Goal: Task Accomplishment & Management: Manage account settings

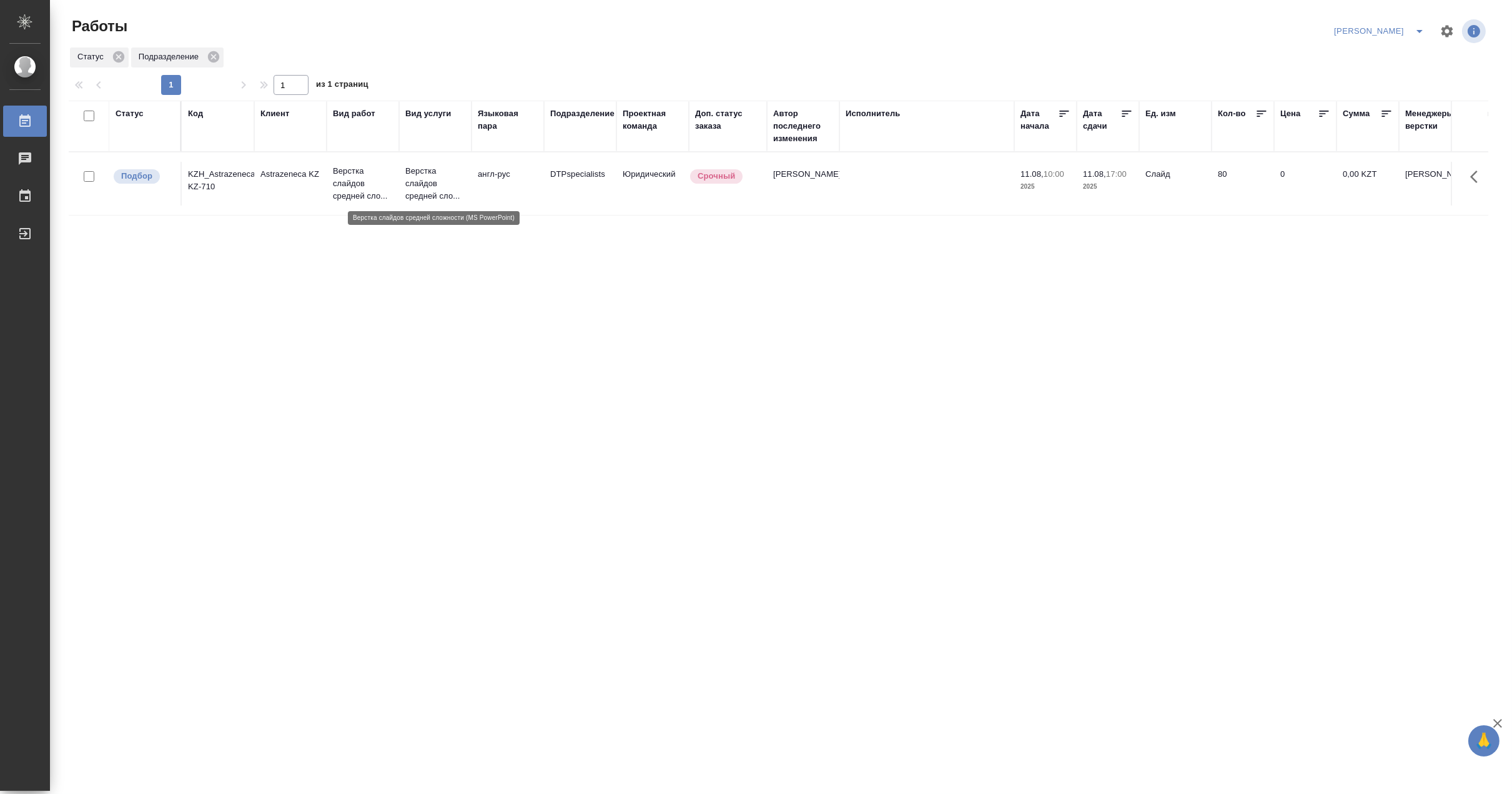
click at [413, 188] on p "Верстка слайдов средней сло..." at bounding box center [435, 183] width 60 height 38
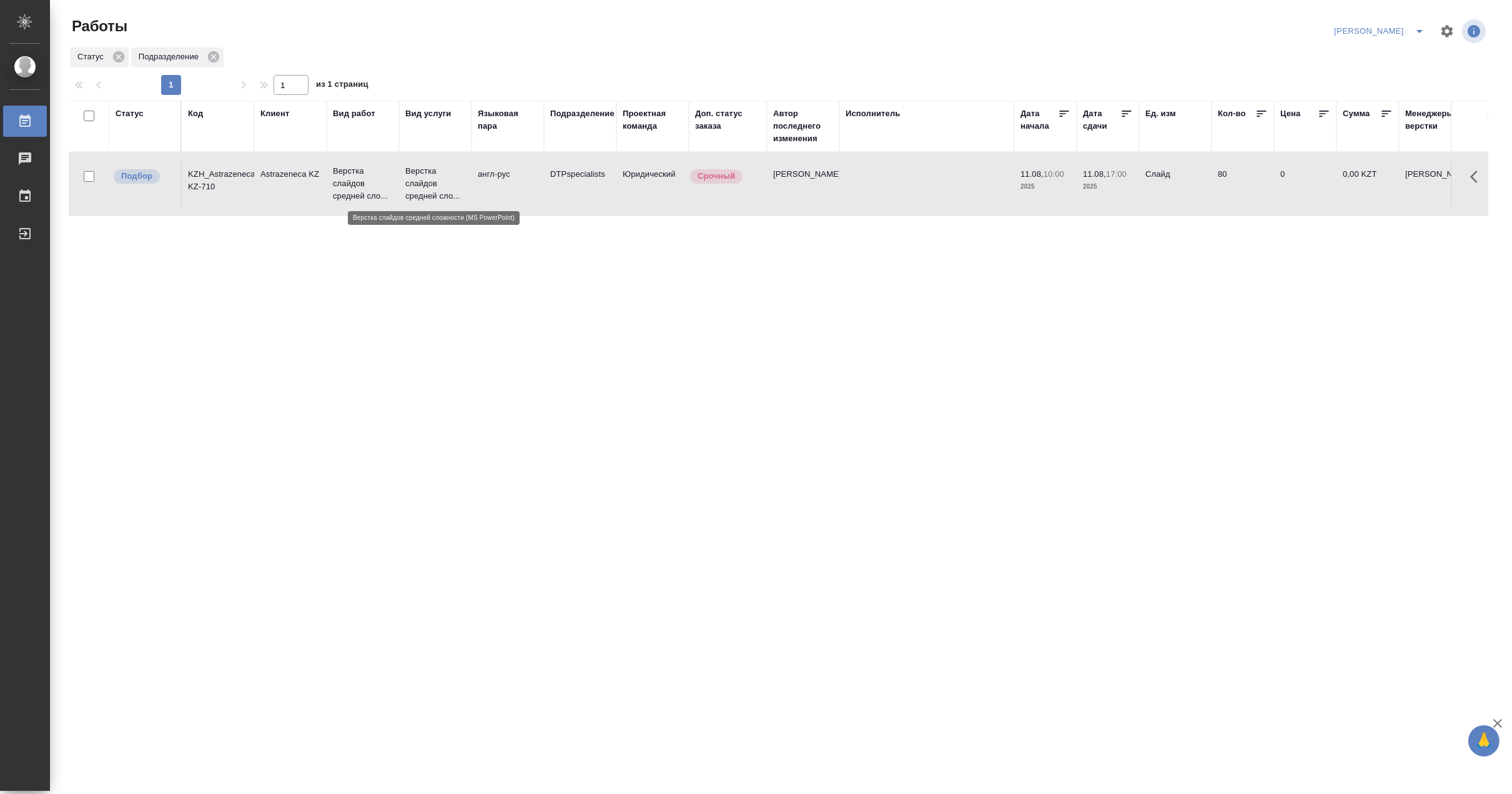
click at [413, 188] on p "Верстка слайдов средней сло..." at bounding box center [435, 183] width 60 height 38
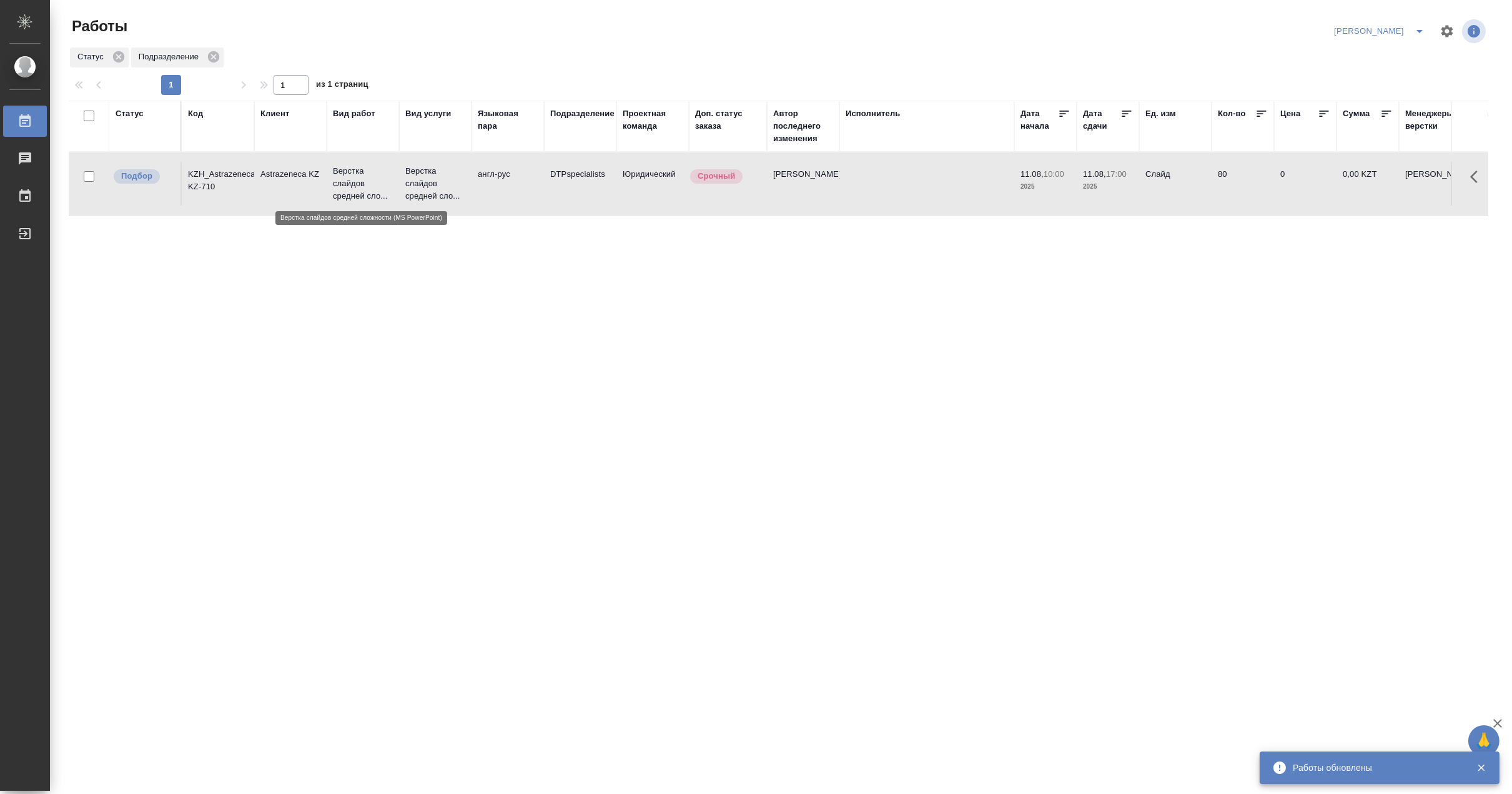
click at [378, 182] on p "Верстка слайдов средней сло..." at bounding box center [362, 183] width 60 height 38
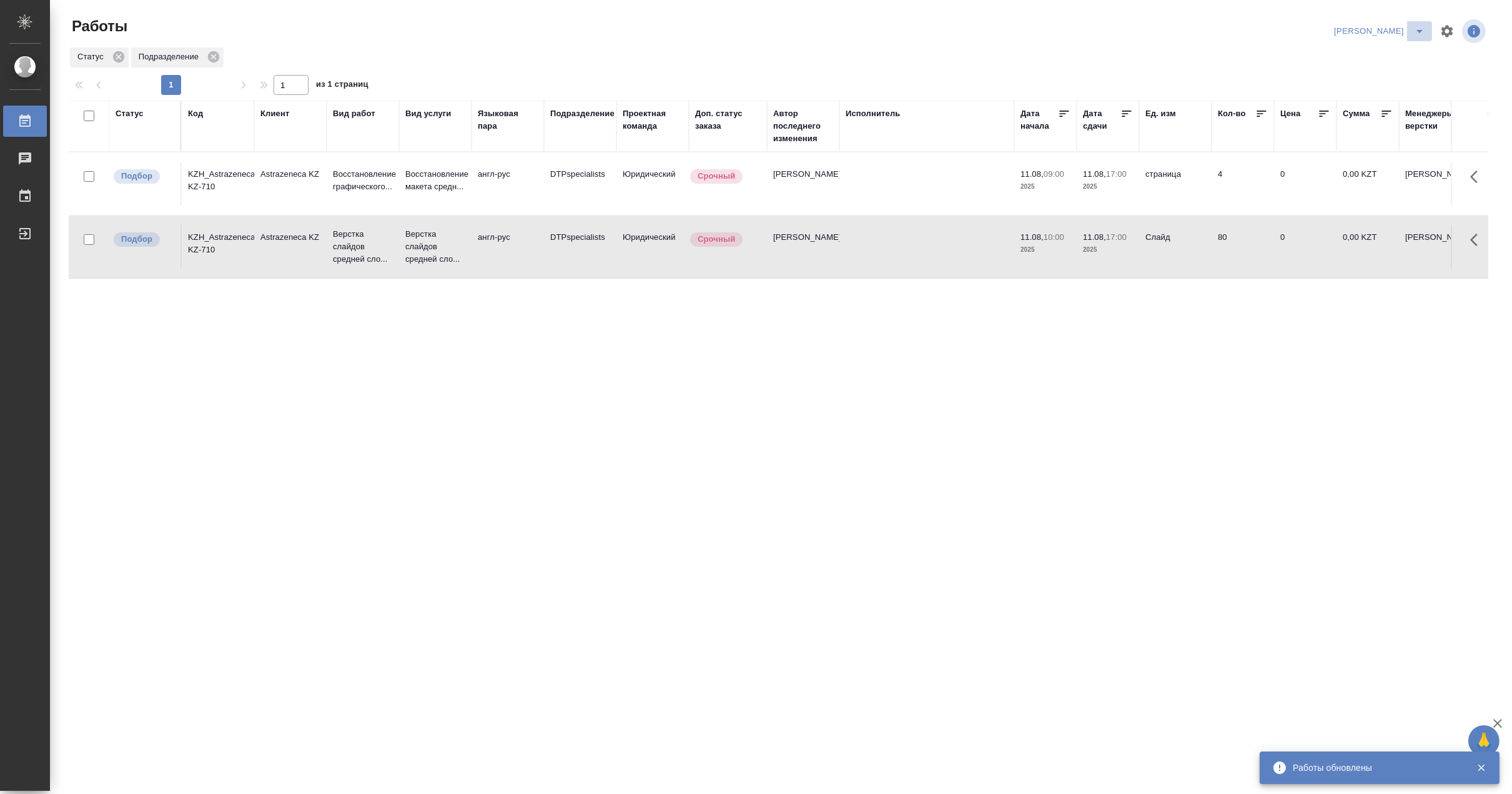
click at [1422, 26] on icon "split button" at bounding box center [1420, 32] width 15 height 15
click at [1394, 53] on li "Матвеева_В работе" at bounding box center [1371, 55] width 120 height 20
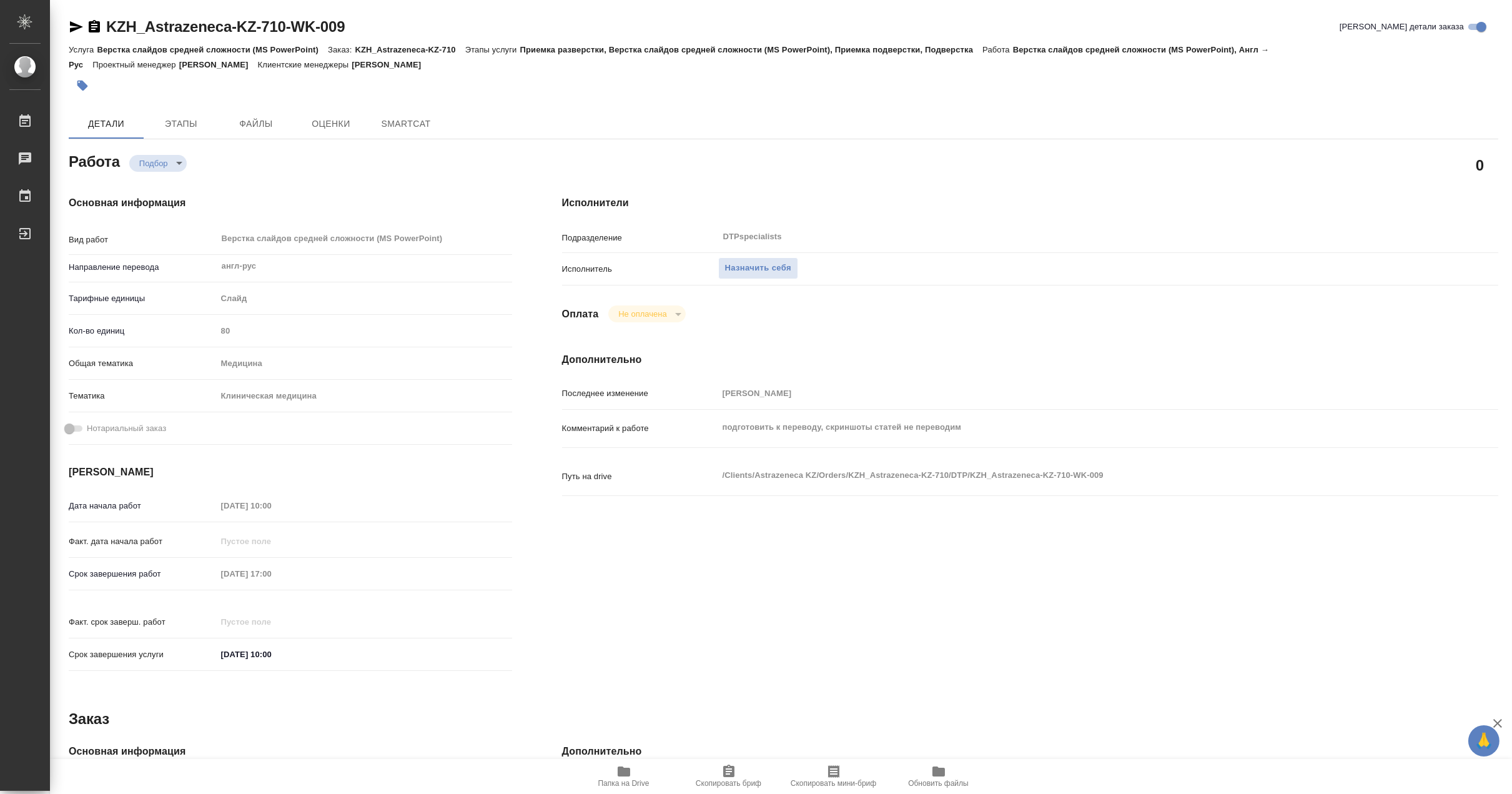
type textarea "x"
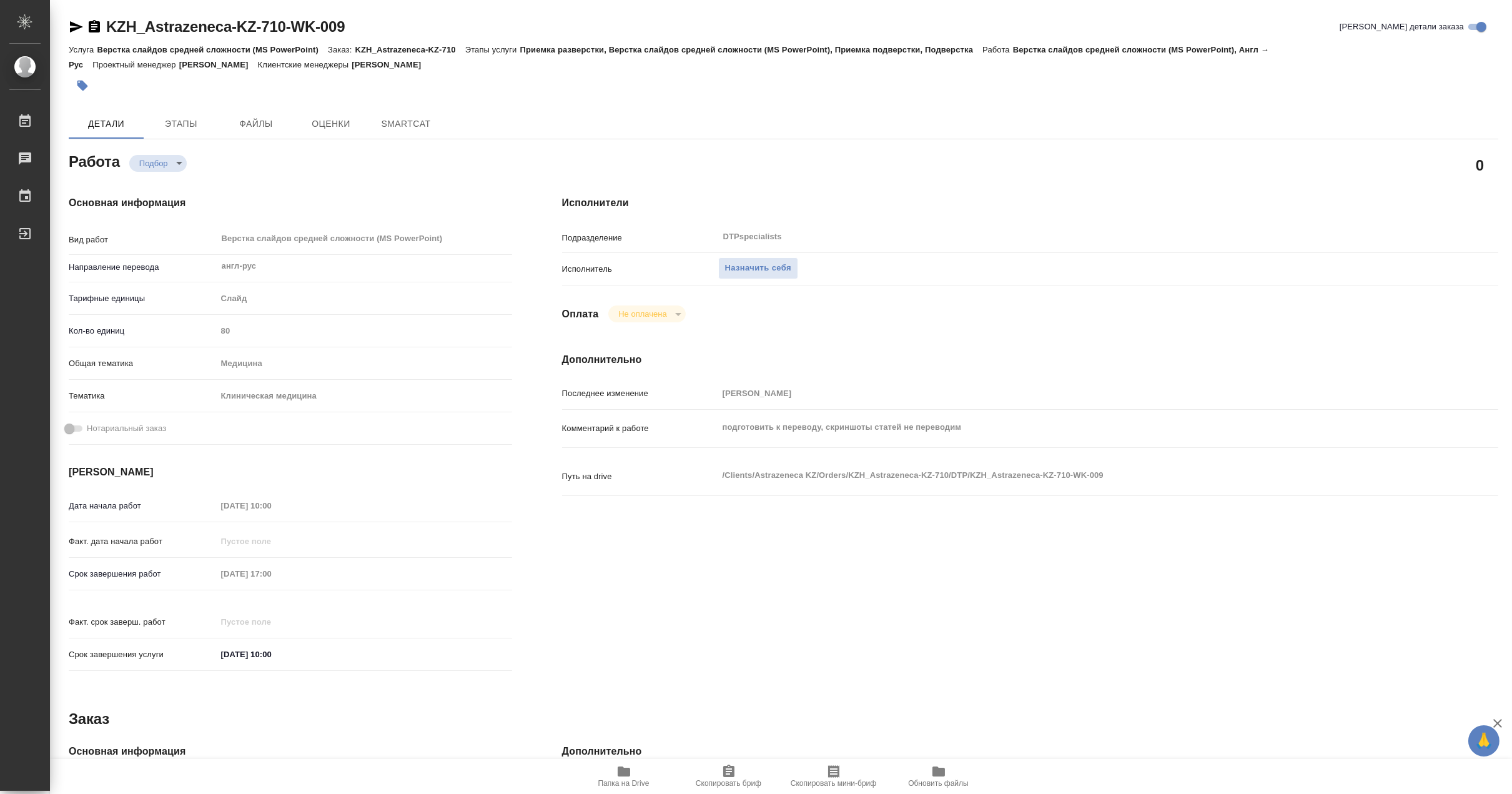
type textarea "x"
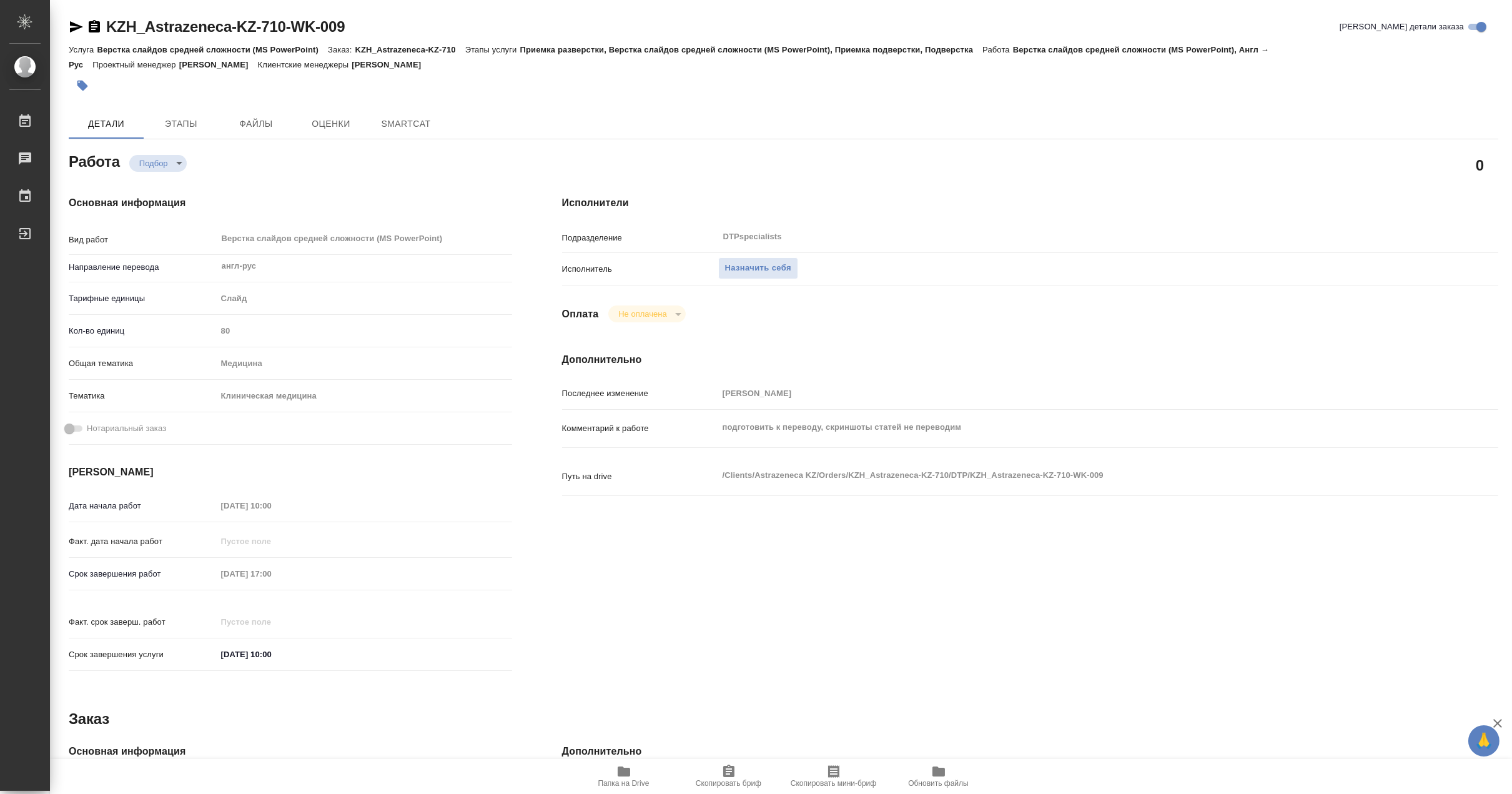
type textarea "x"
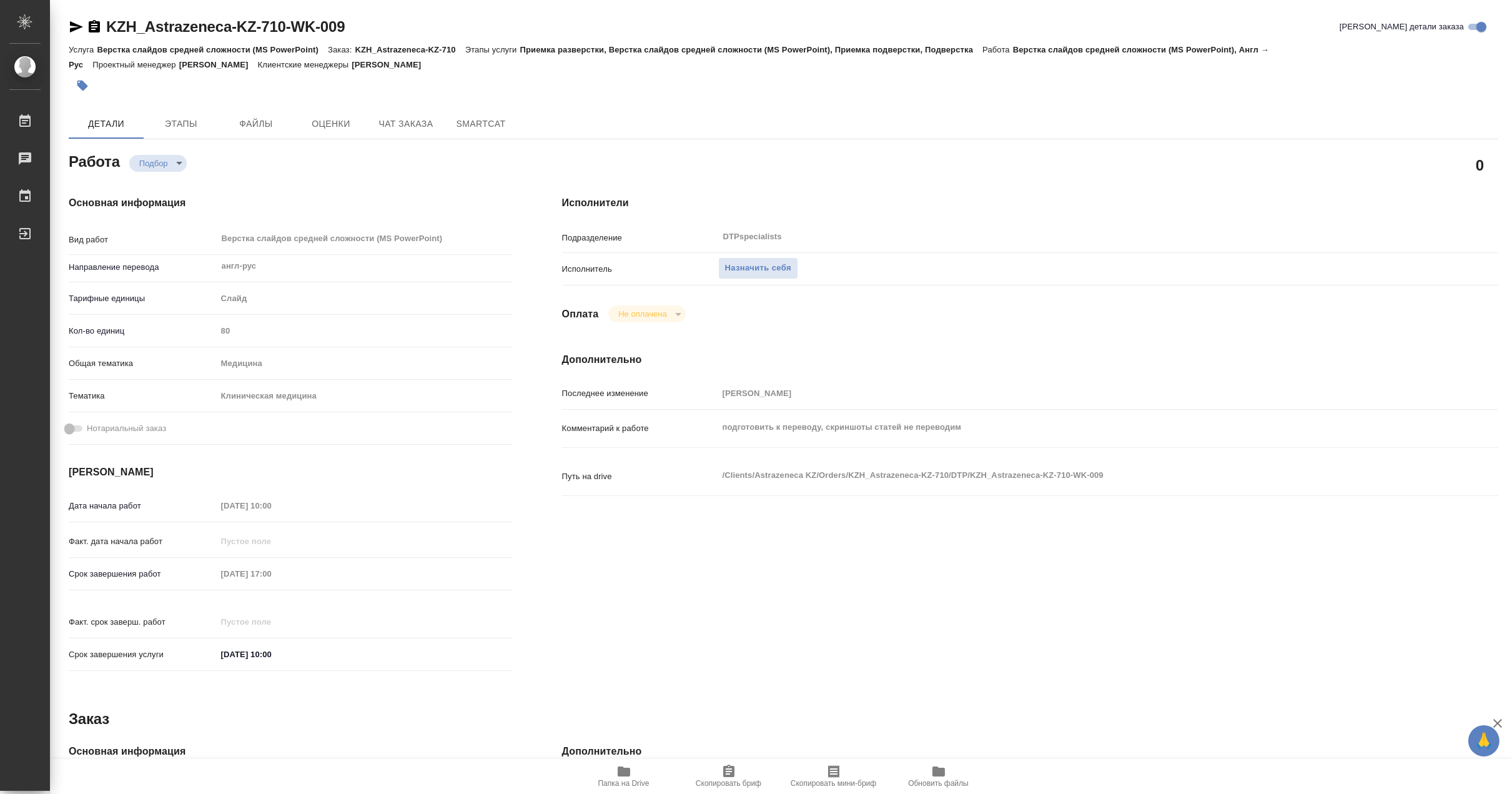
type textarea "x"
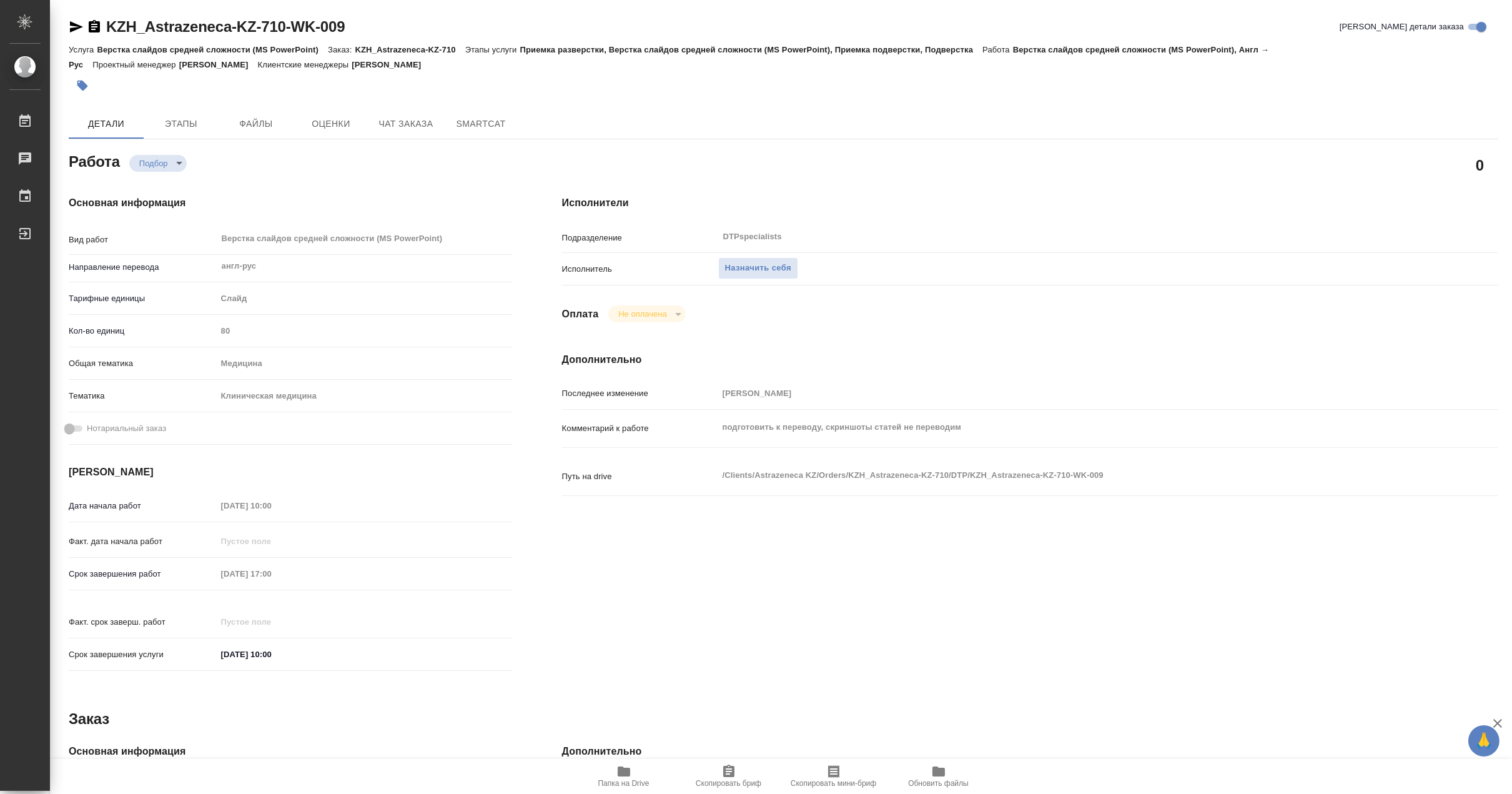
type textarea "x"
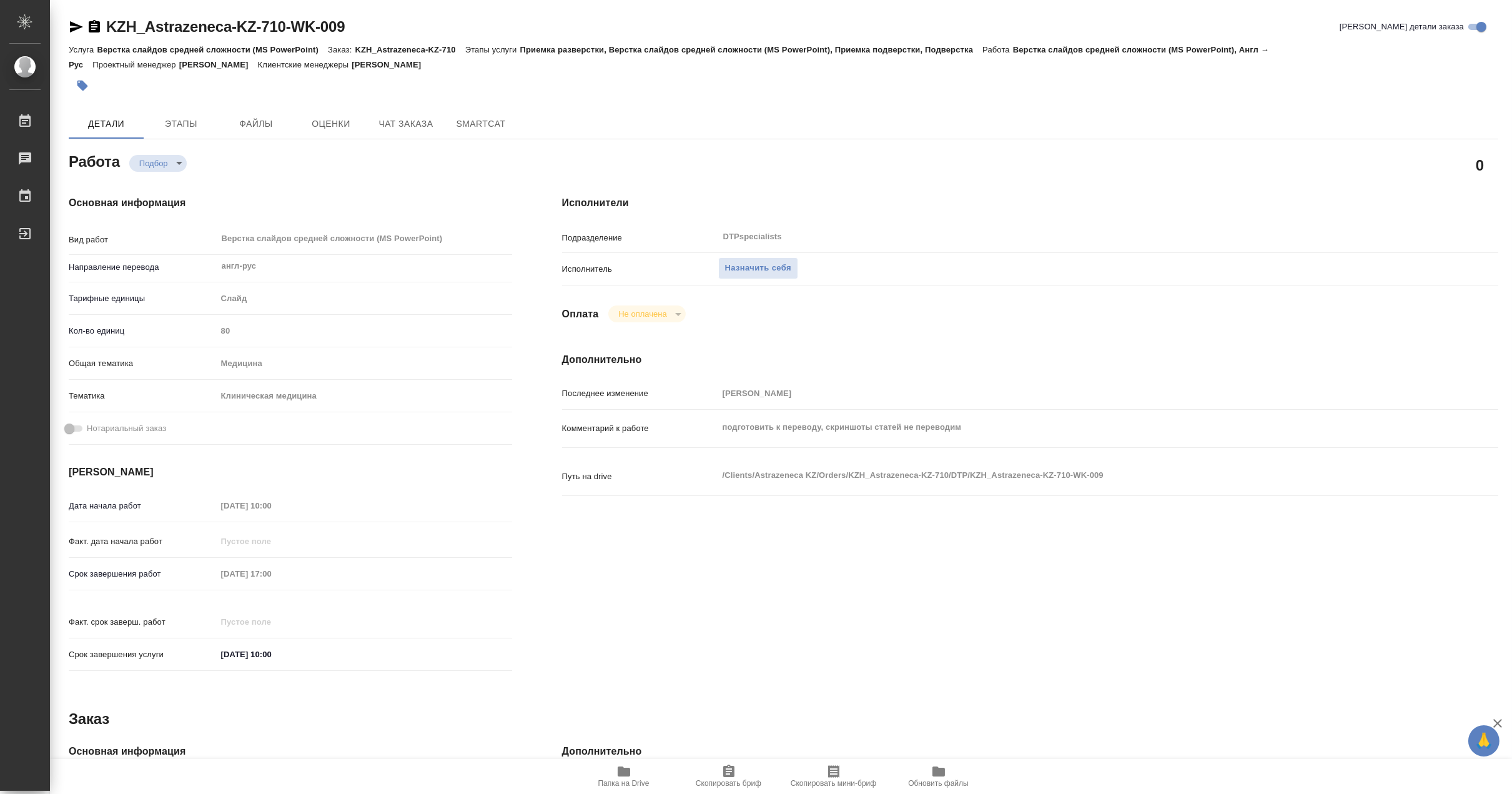
scroll to position [69, 0]
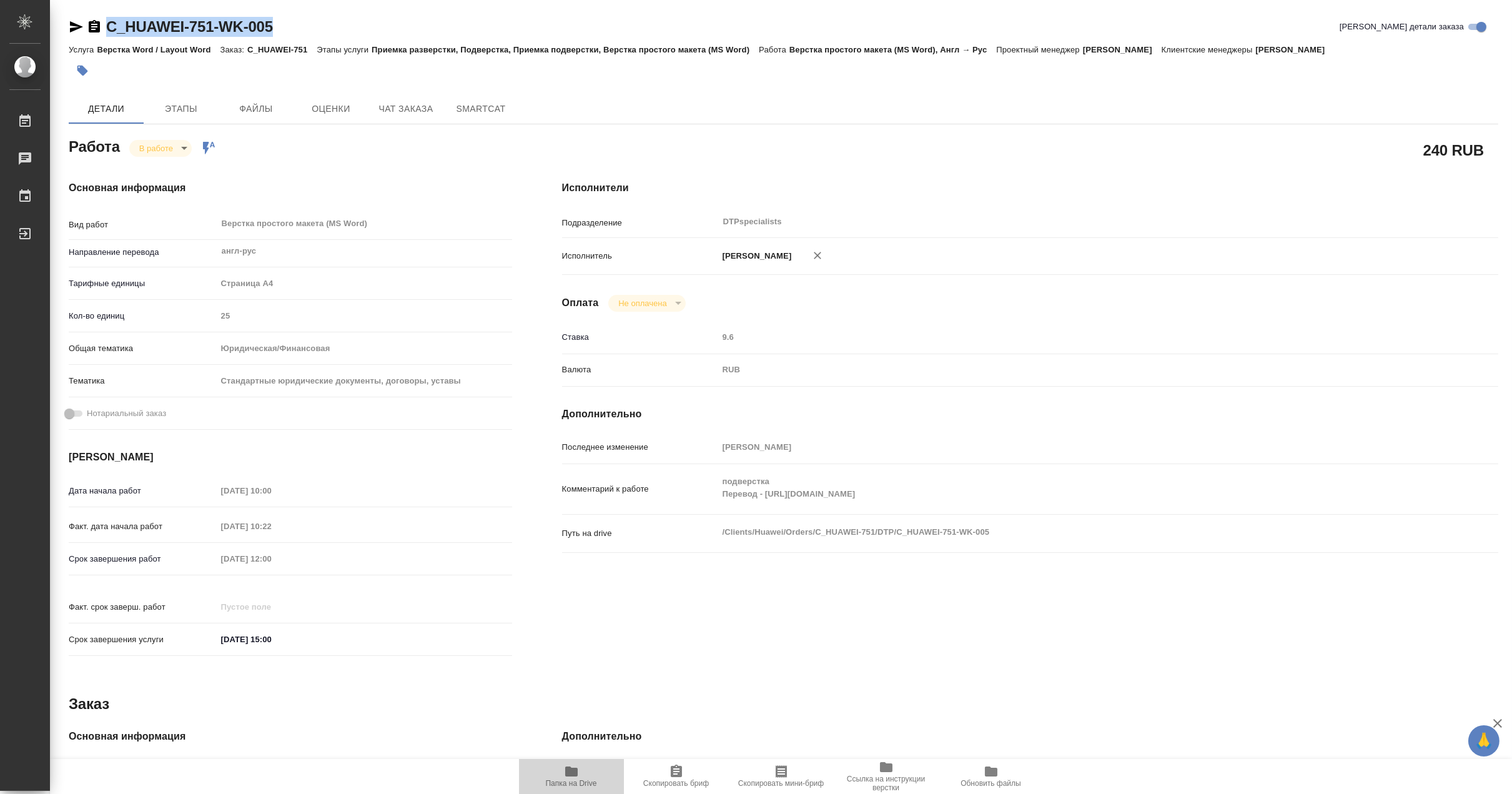
click at [567, 767] on icon "button" at bounding box center [571, 772] width 13 height 10
click at [153, 148] on body "🙏 .cls-1 fill:#fff; AWATERA Matveeva Maria Работы 0 Чаты График Выйти C_HUAWEI-…" at bounding box center [756, 397] width 1512 height 794
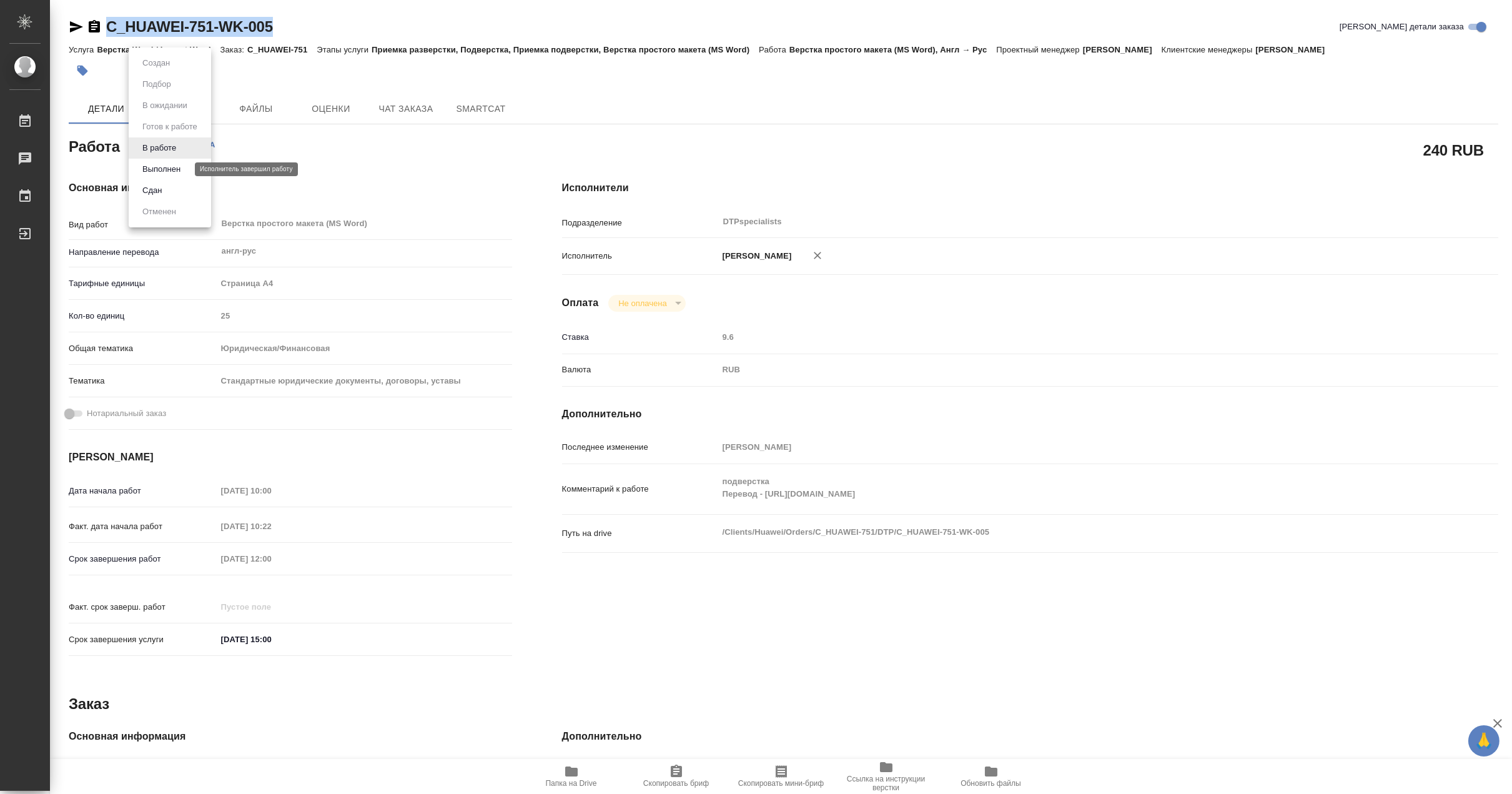
click at [153, 165] on button "Выполнен" at bounding box center [161, 169] width 45 height 14
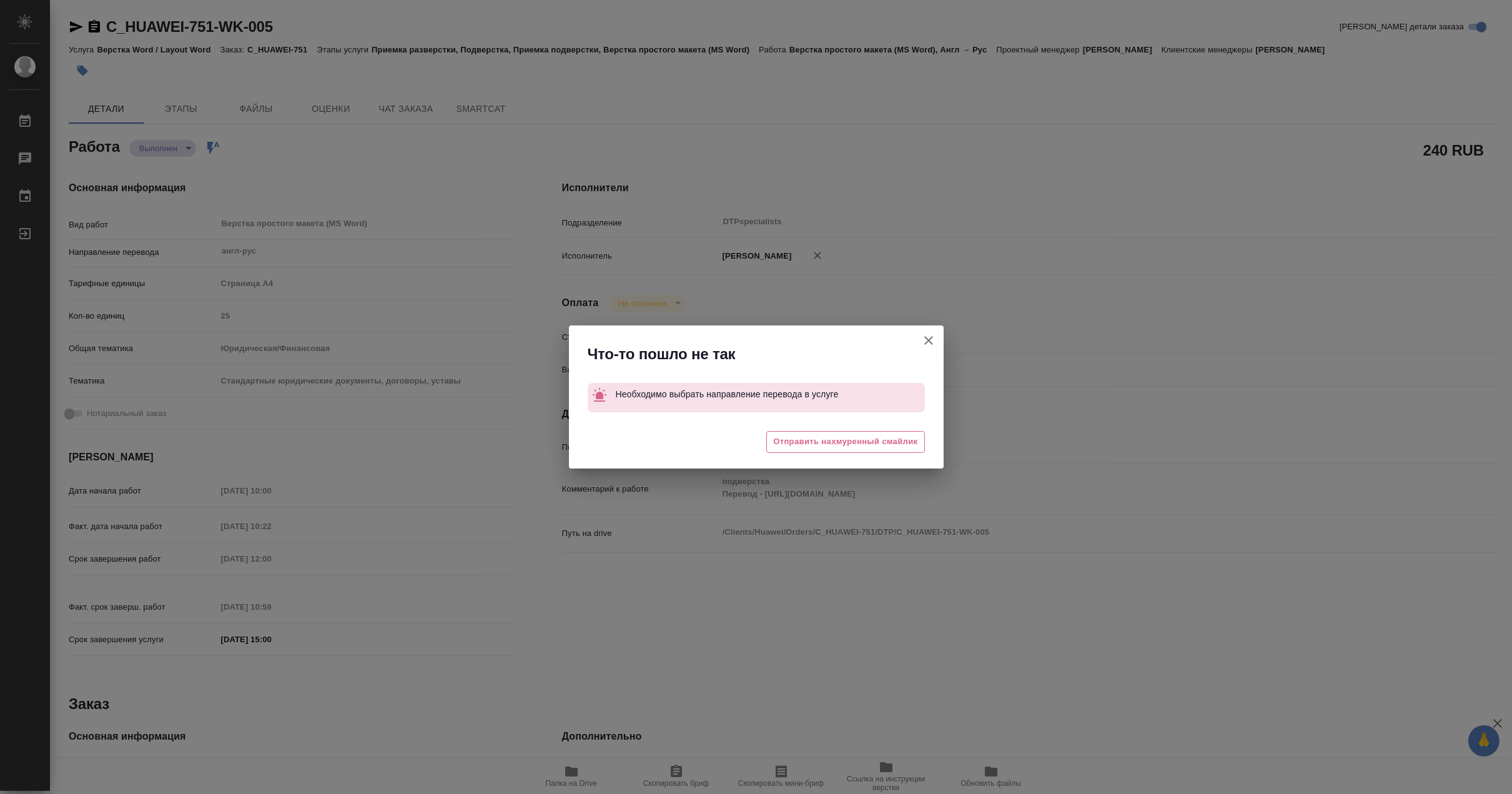
type textarea "x"
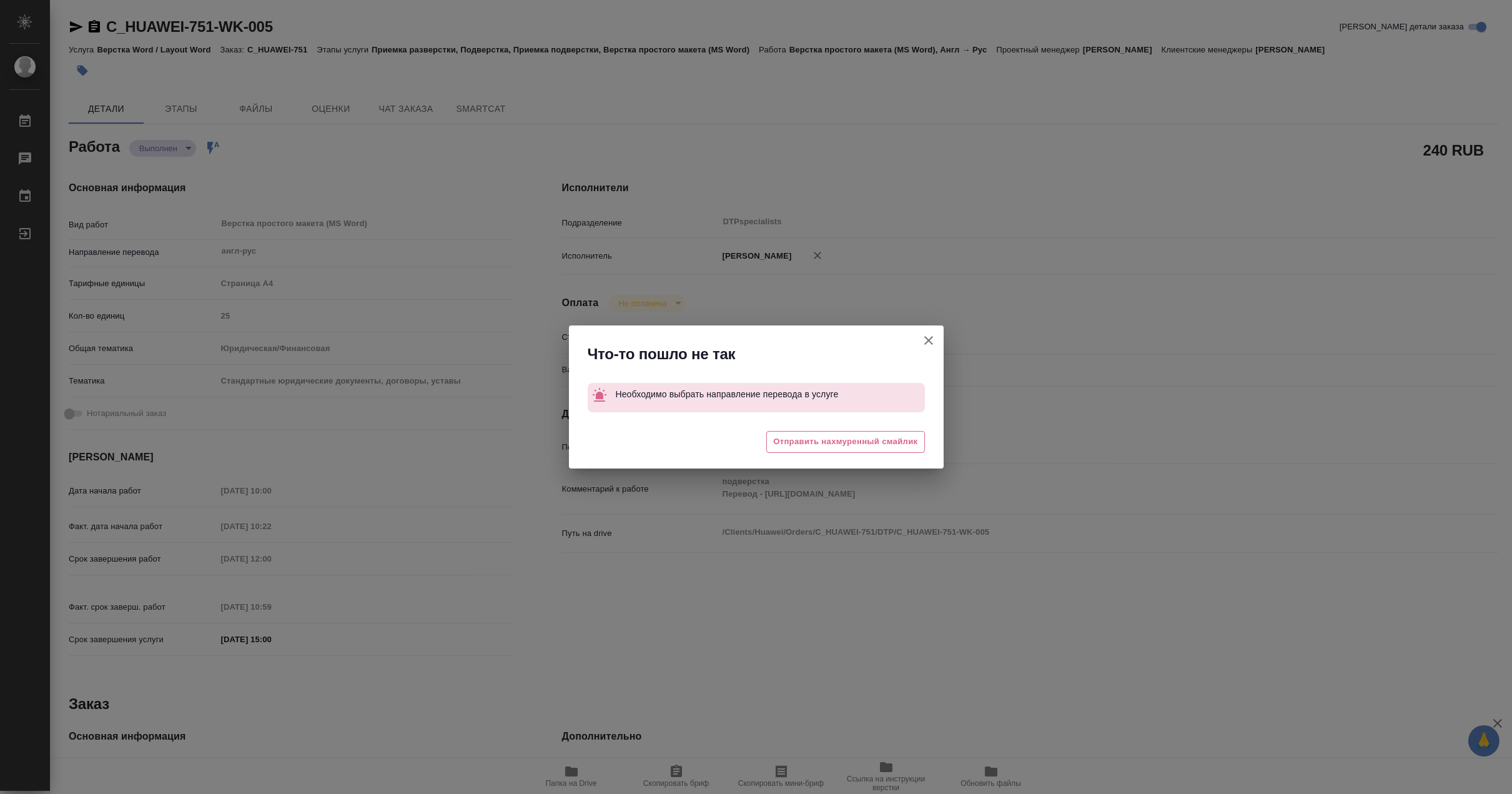
type textarea "x"
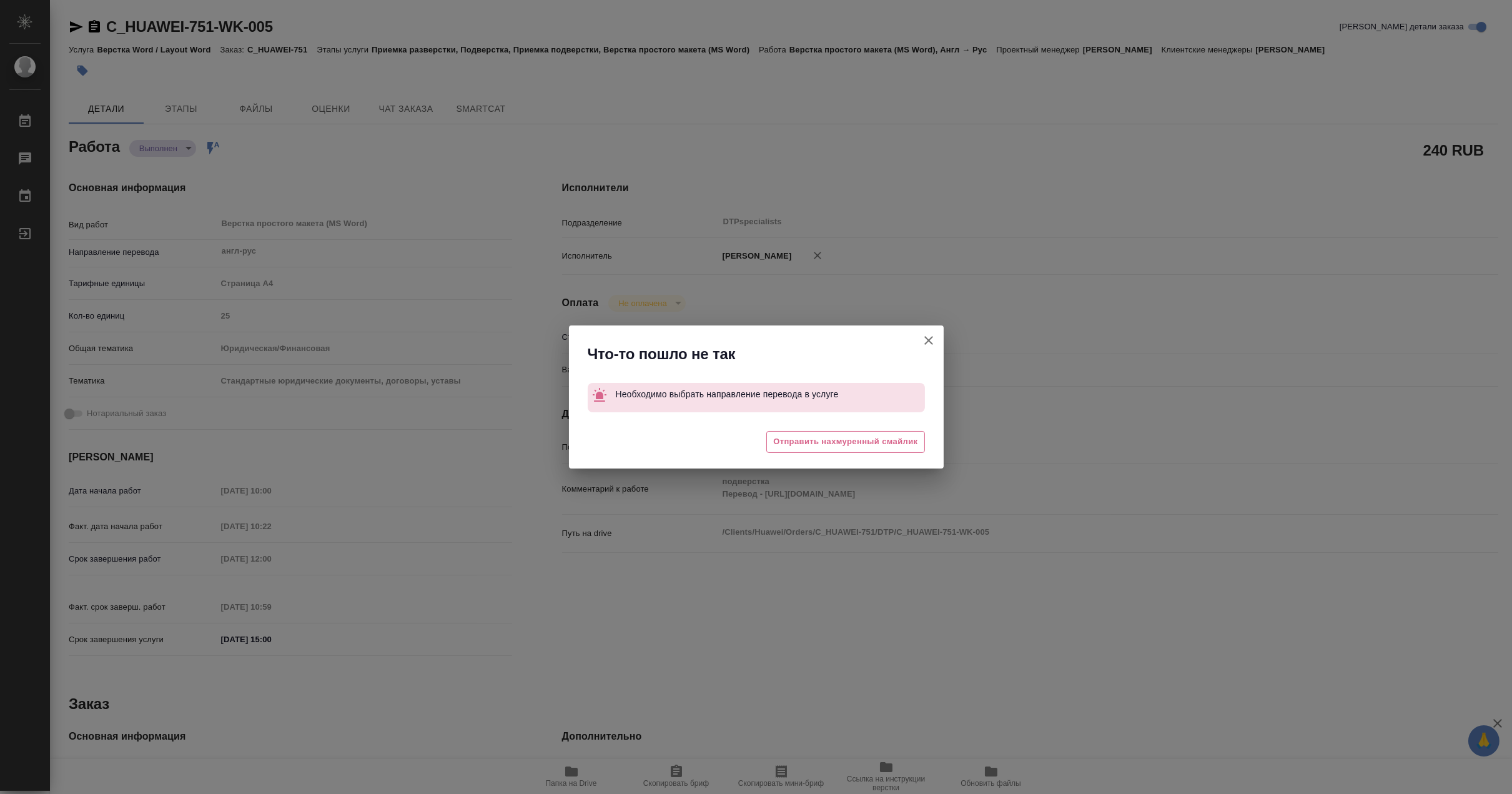
type textarea "x"
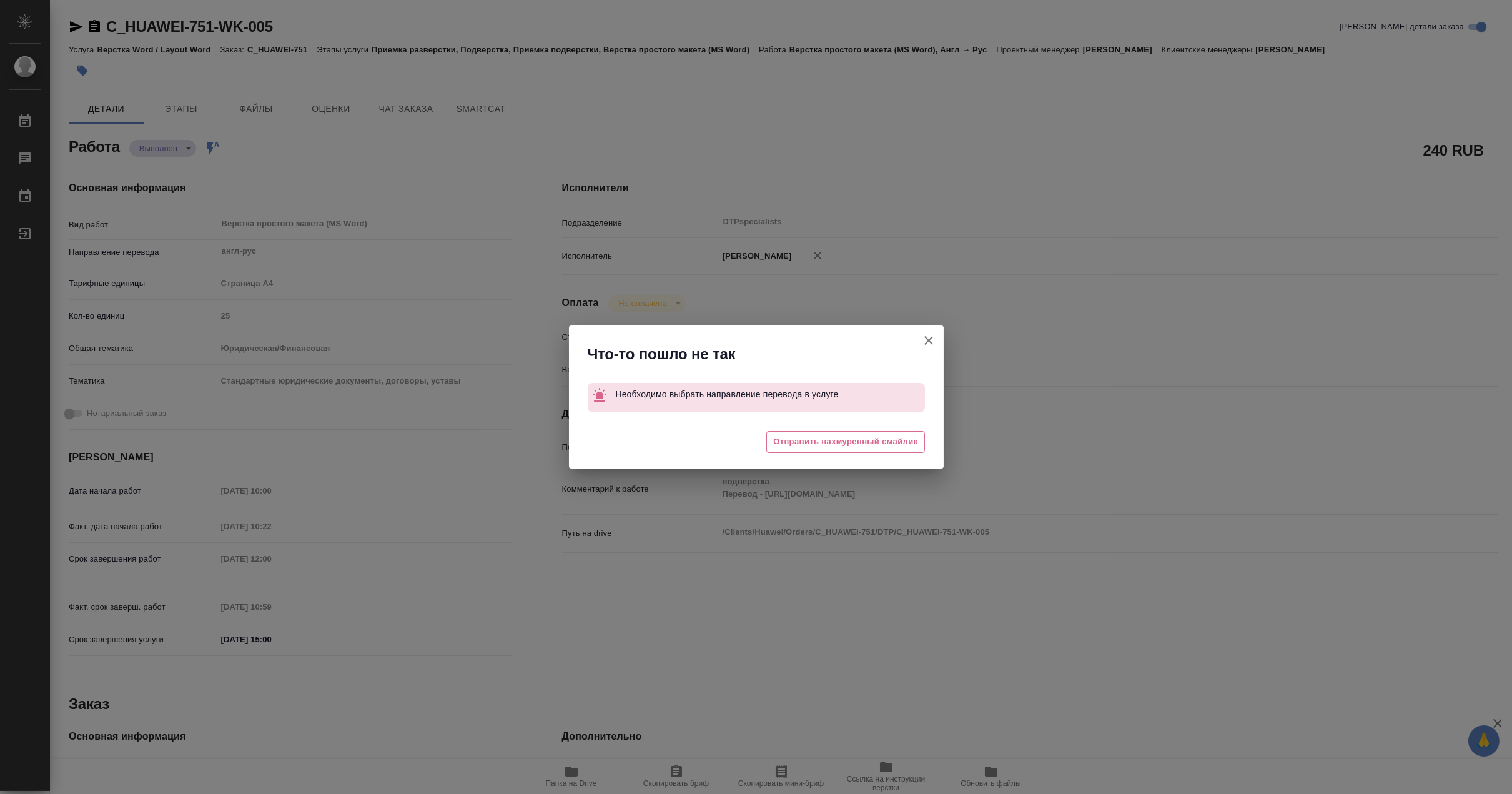
click at [926, 333] on icon "button" at bounding box center [929, 340] width 15 height 15
type textarea "x"
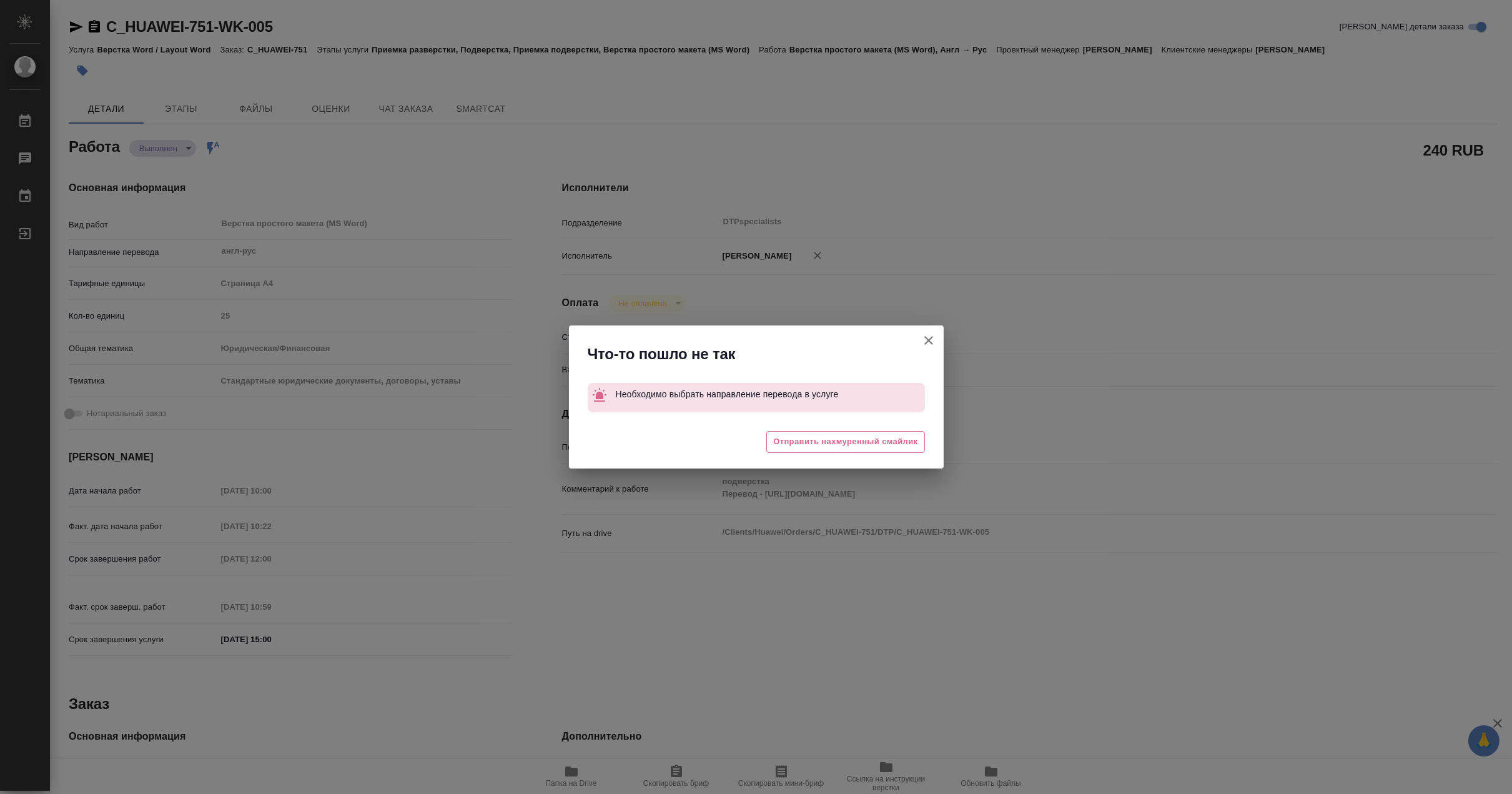
type textarea "x"
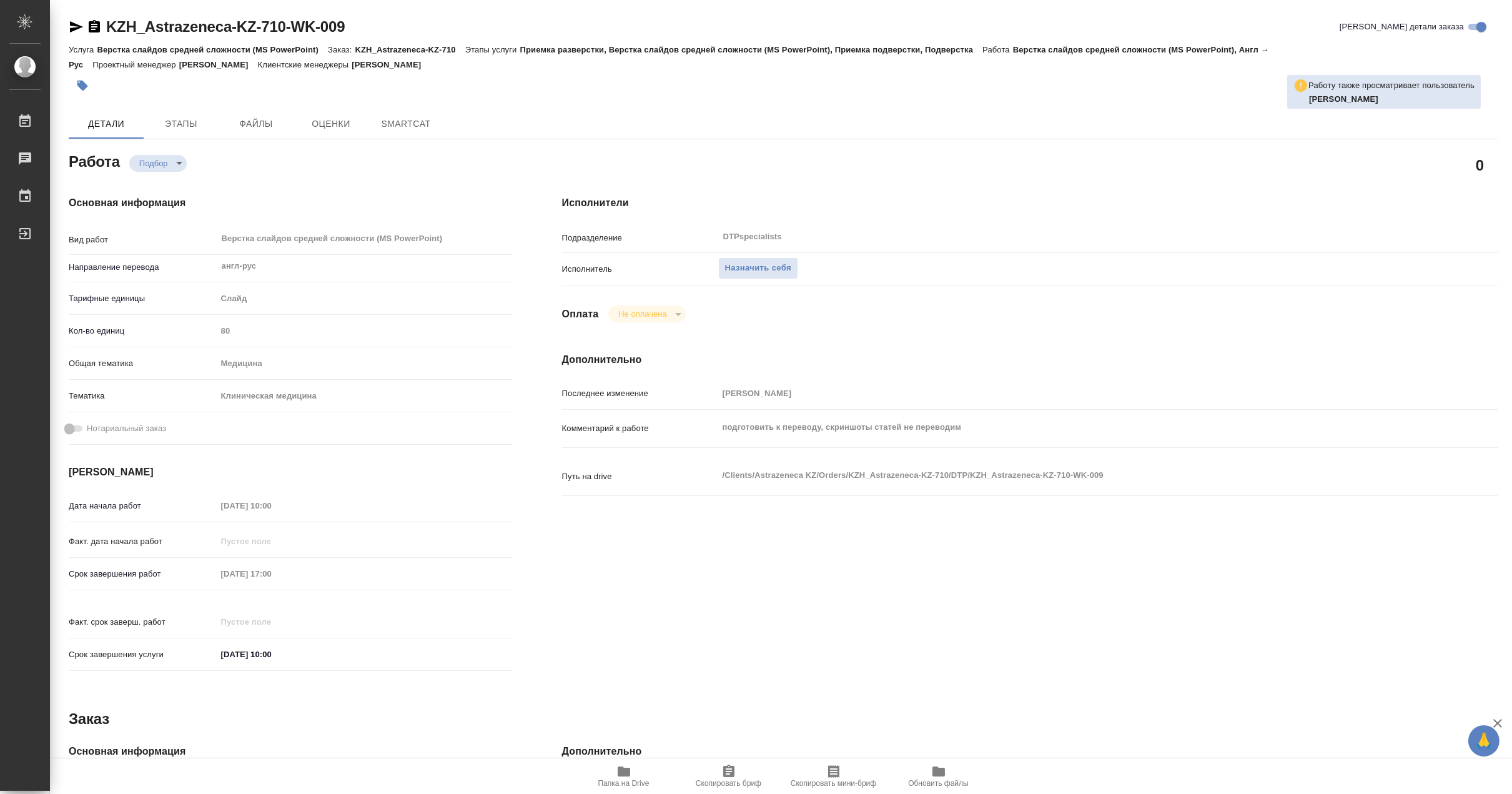
type textarea "x"
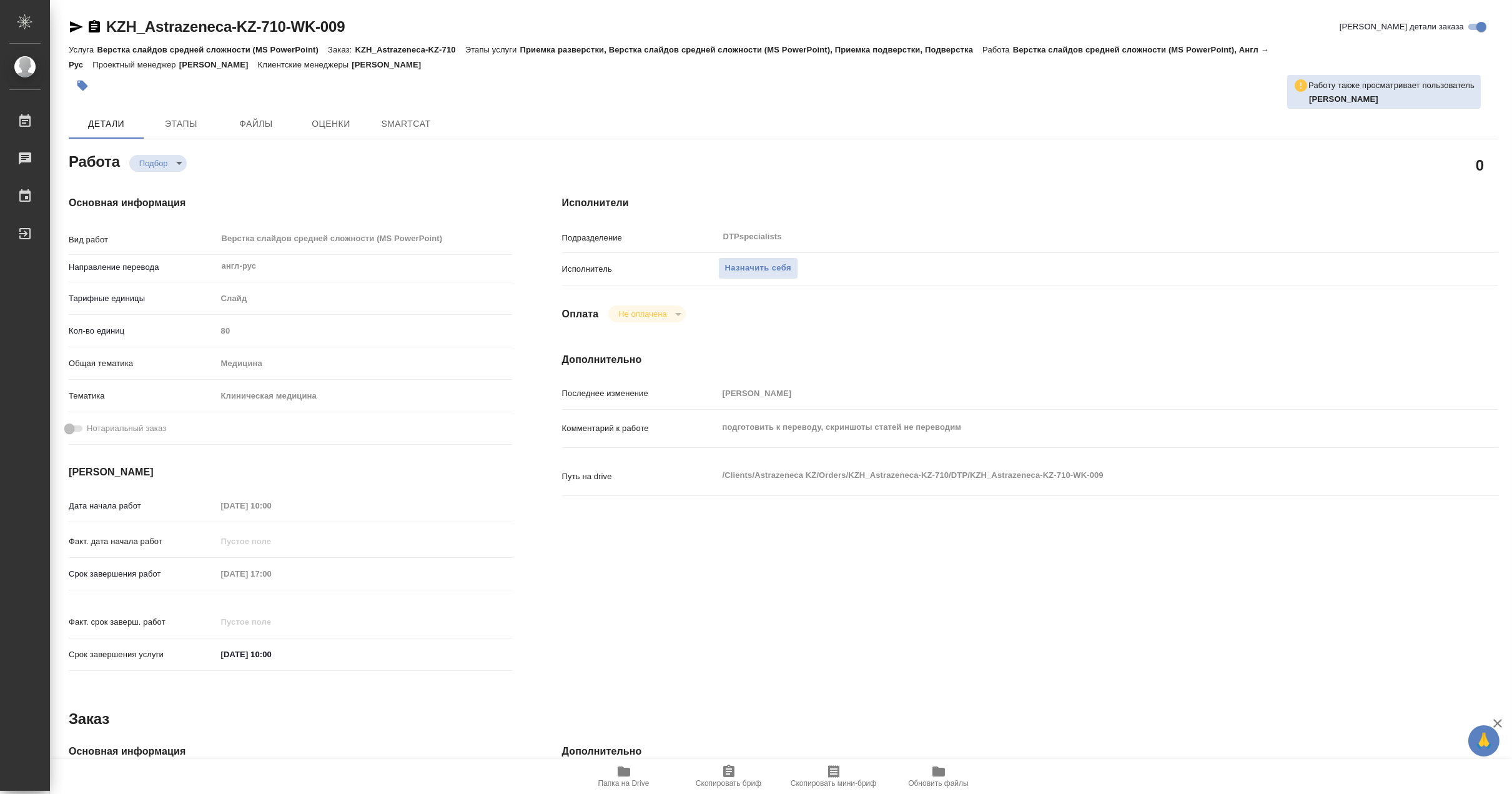
type textarea "x"
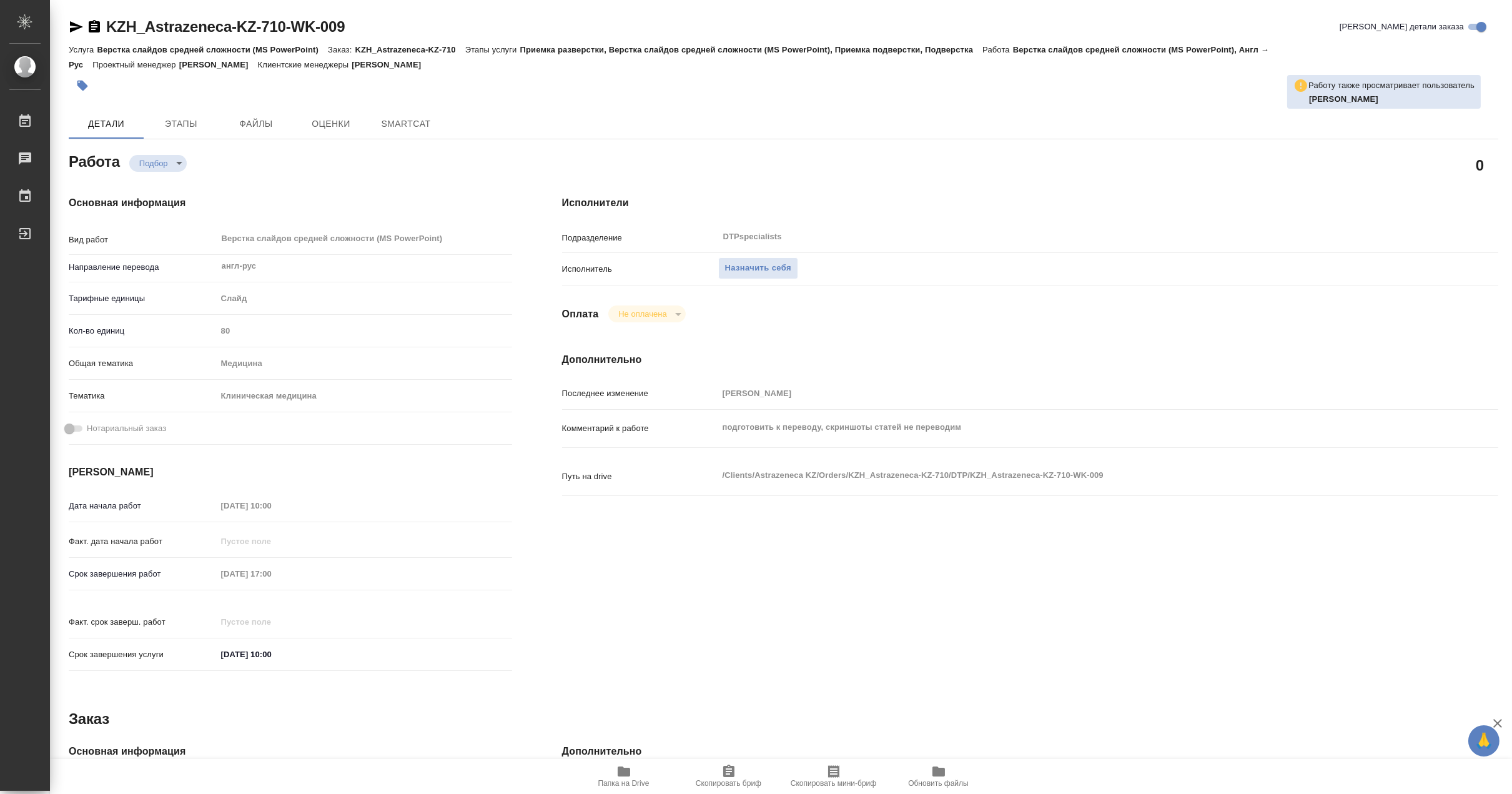
type textarea "x"
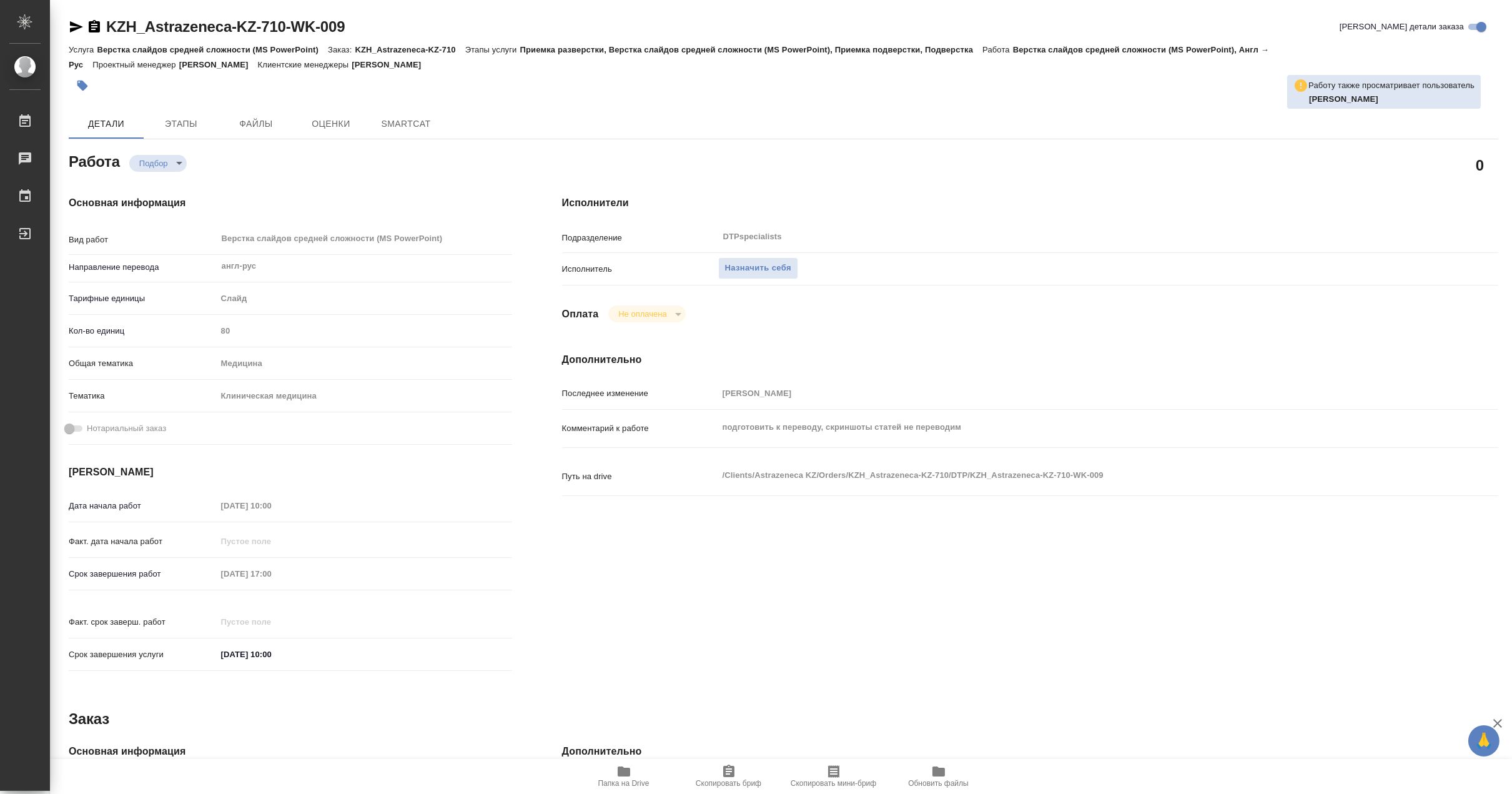
type textarea "x"
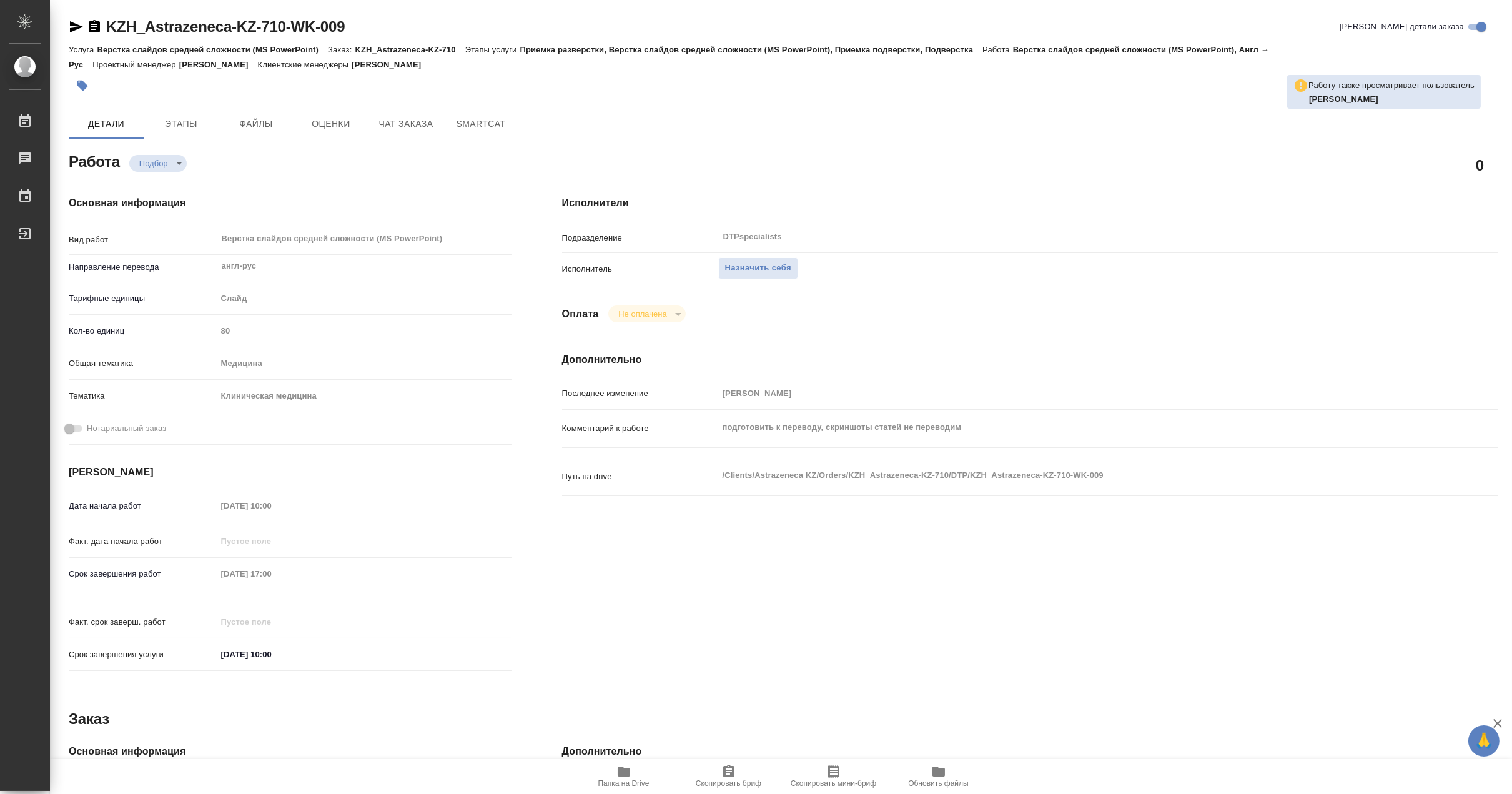
type textarea "x"
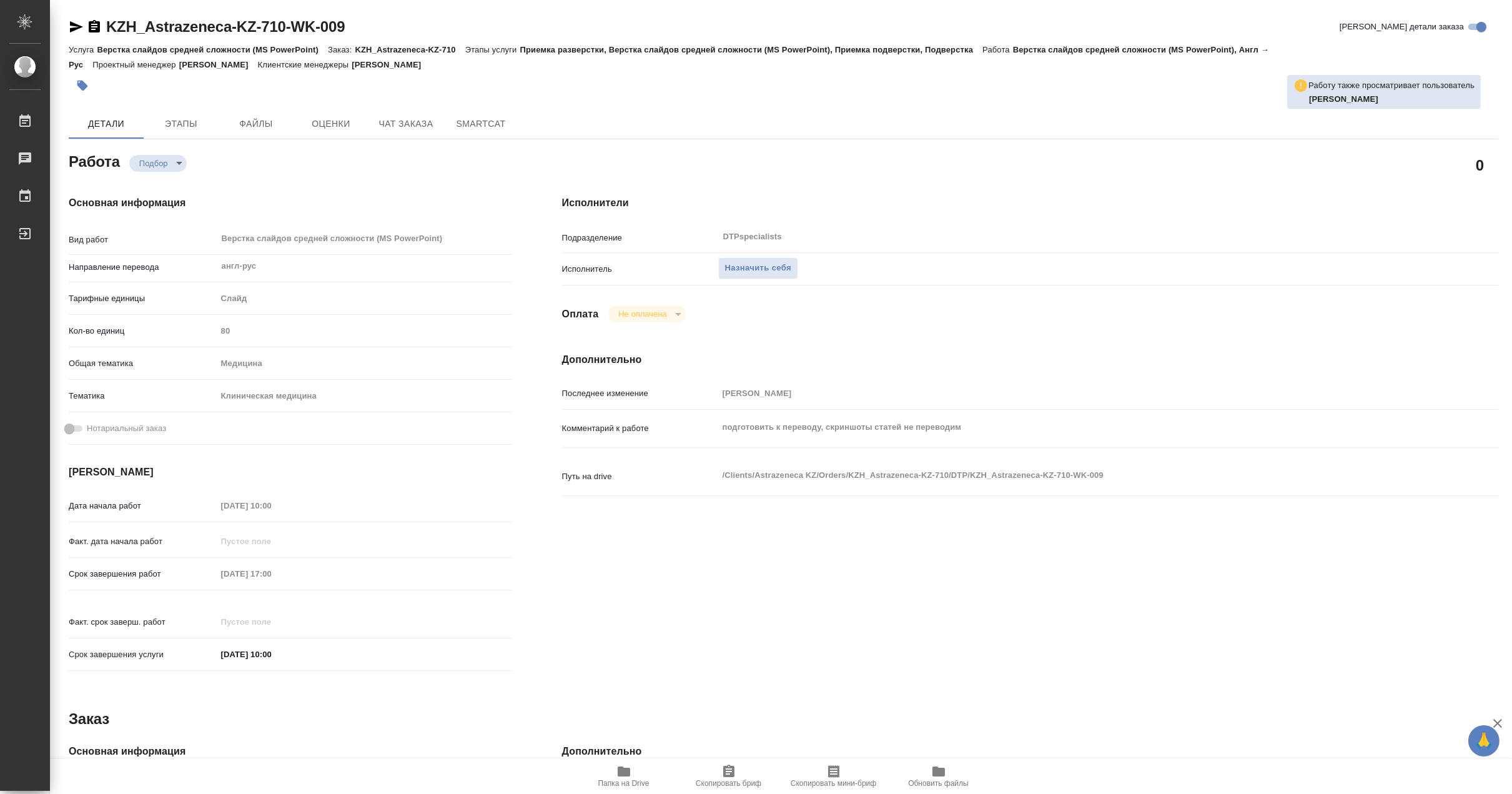
click at [616, 783] on span "Папка на Drive" at bounding box center [624, 784] width 51 height 9
type textarea "x"
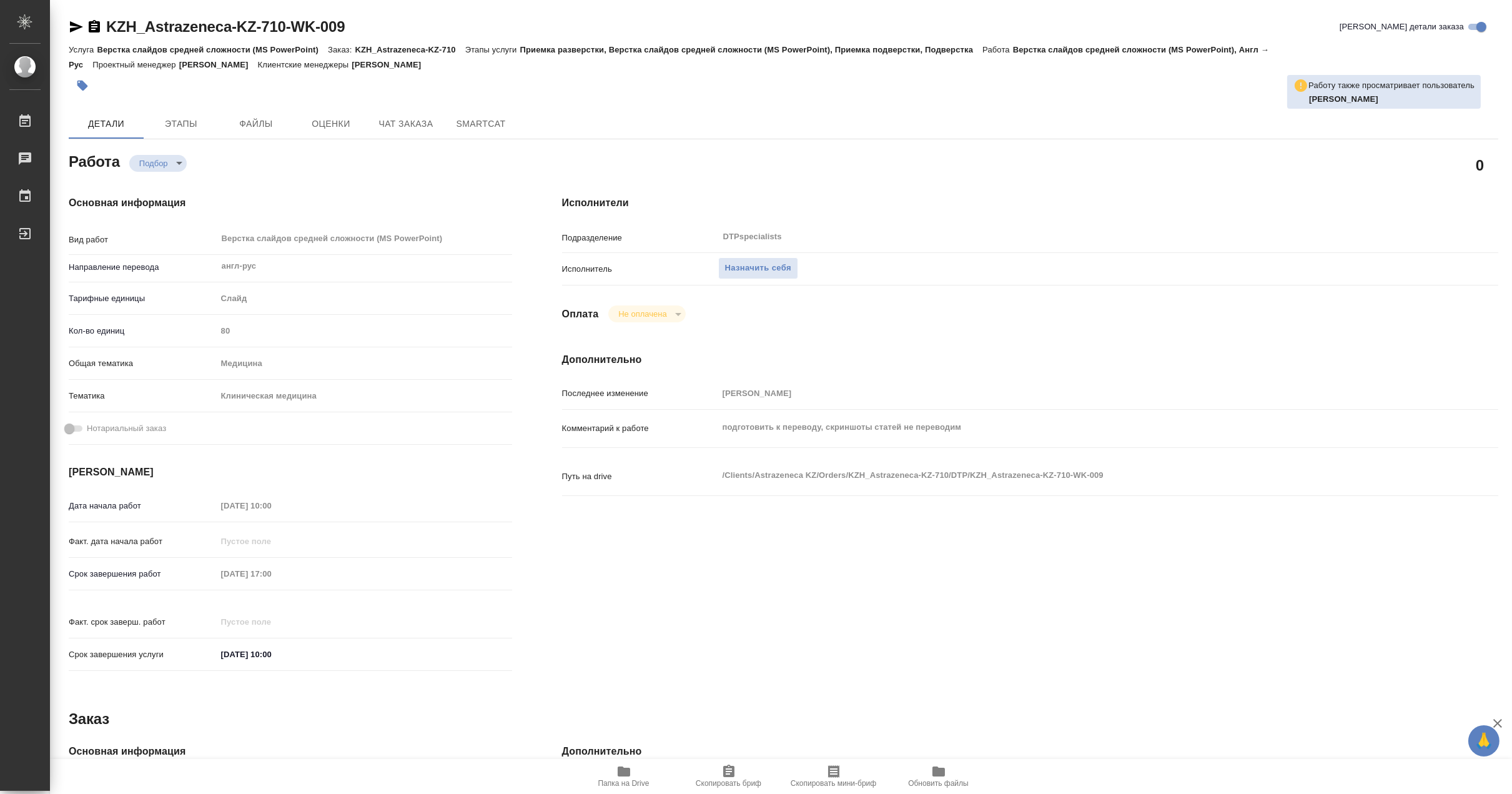
type textarea "x"
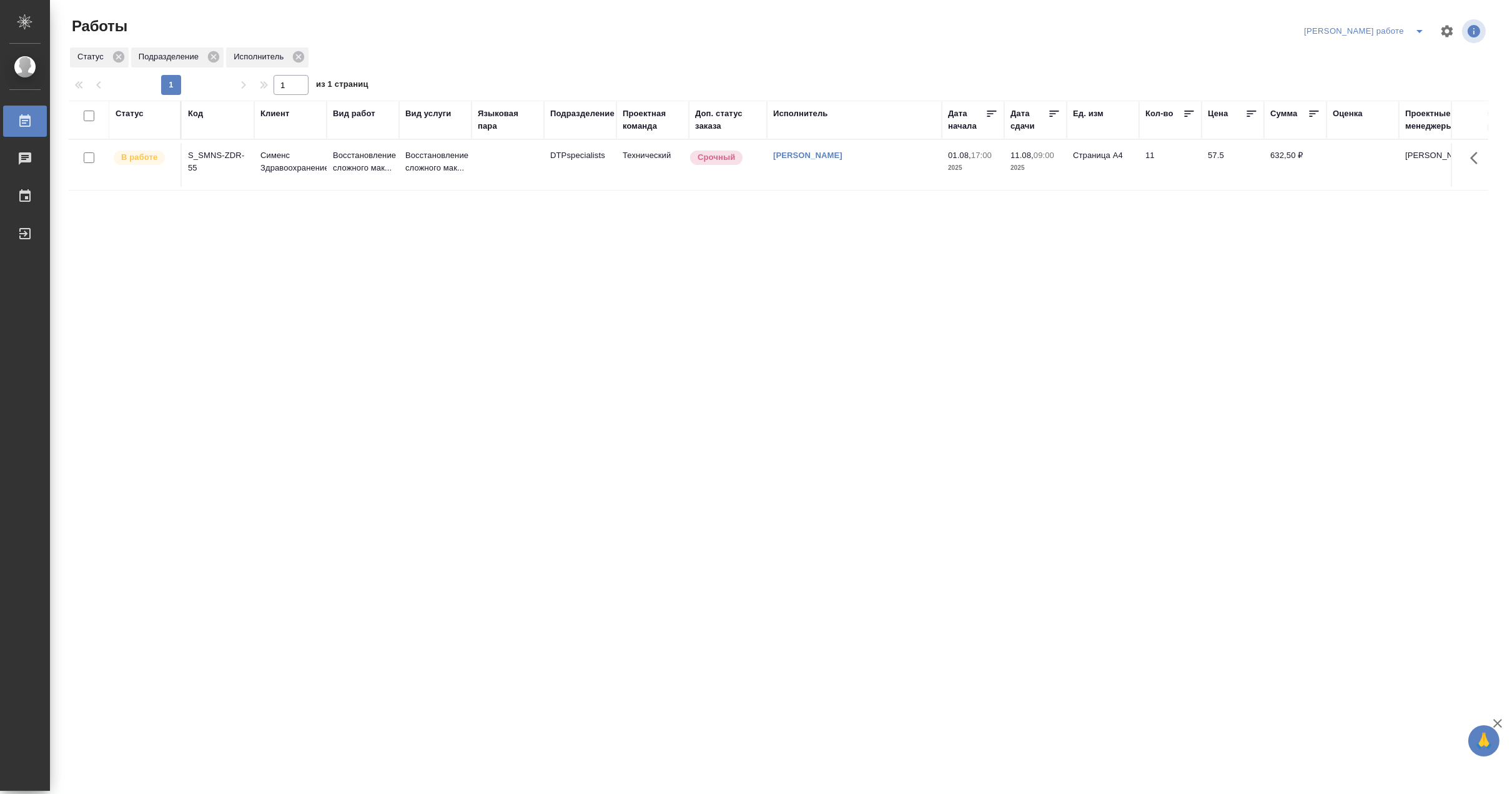
click at [400, 167] on td "Восстановление сложного мак..." at bounding box center [435, 165] width 72 height 43
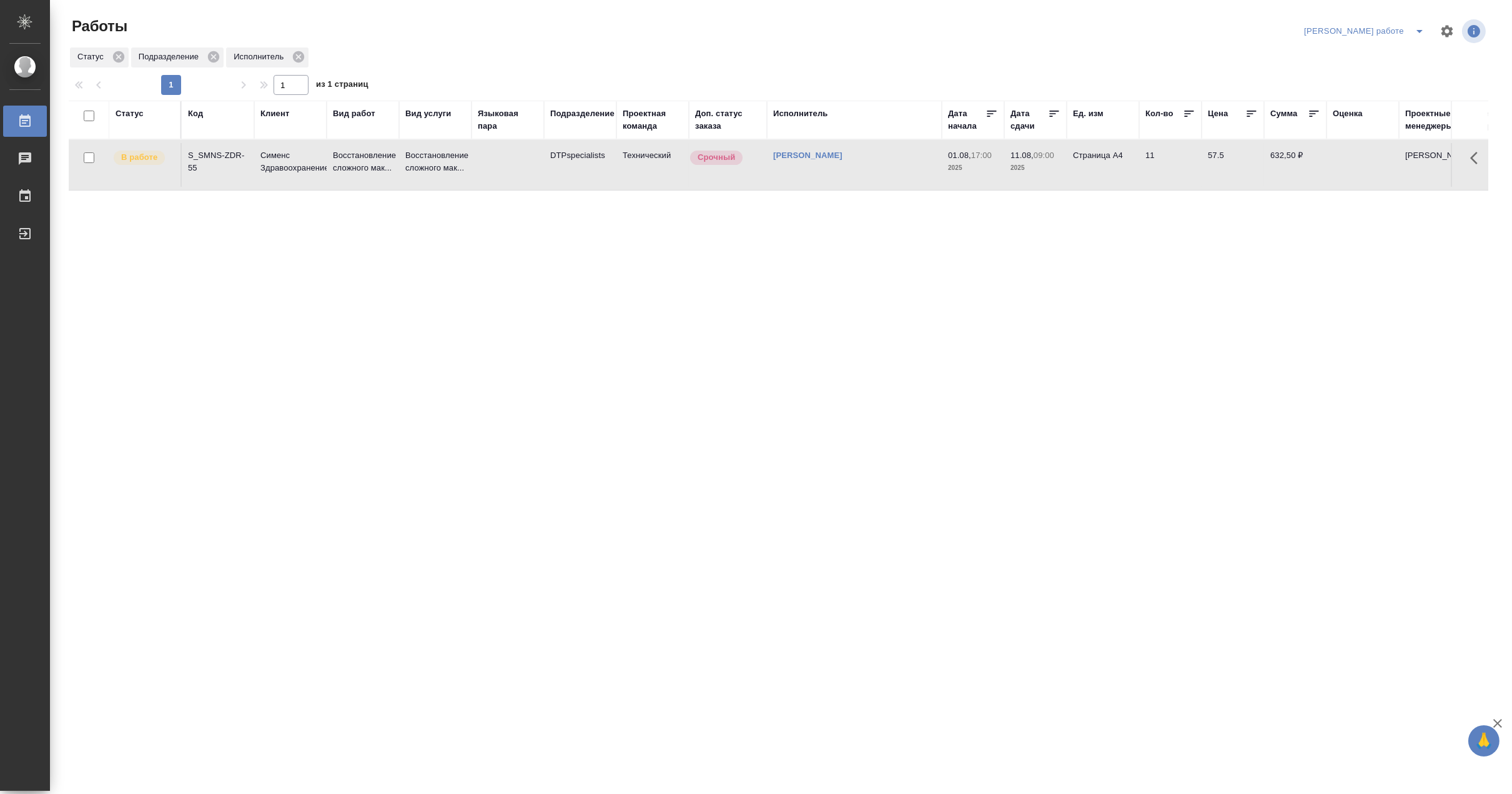
click at [400, 167] on td "Восстановление сложного мак..." at bounding box center [435, 165] width 72 height 43
click at [1422, 24] on icon "split button" at bounding box center [1420, 32] width 15 height 15
click at [1394, 77] on li "[PERSON_NAME]" at bounding box center [1375, 76] width 113 height 20
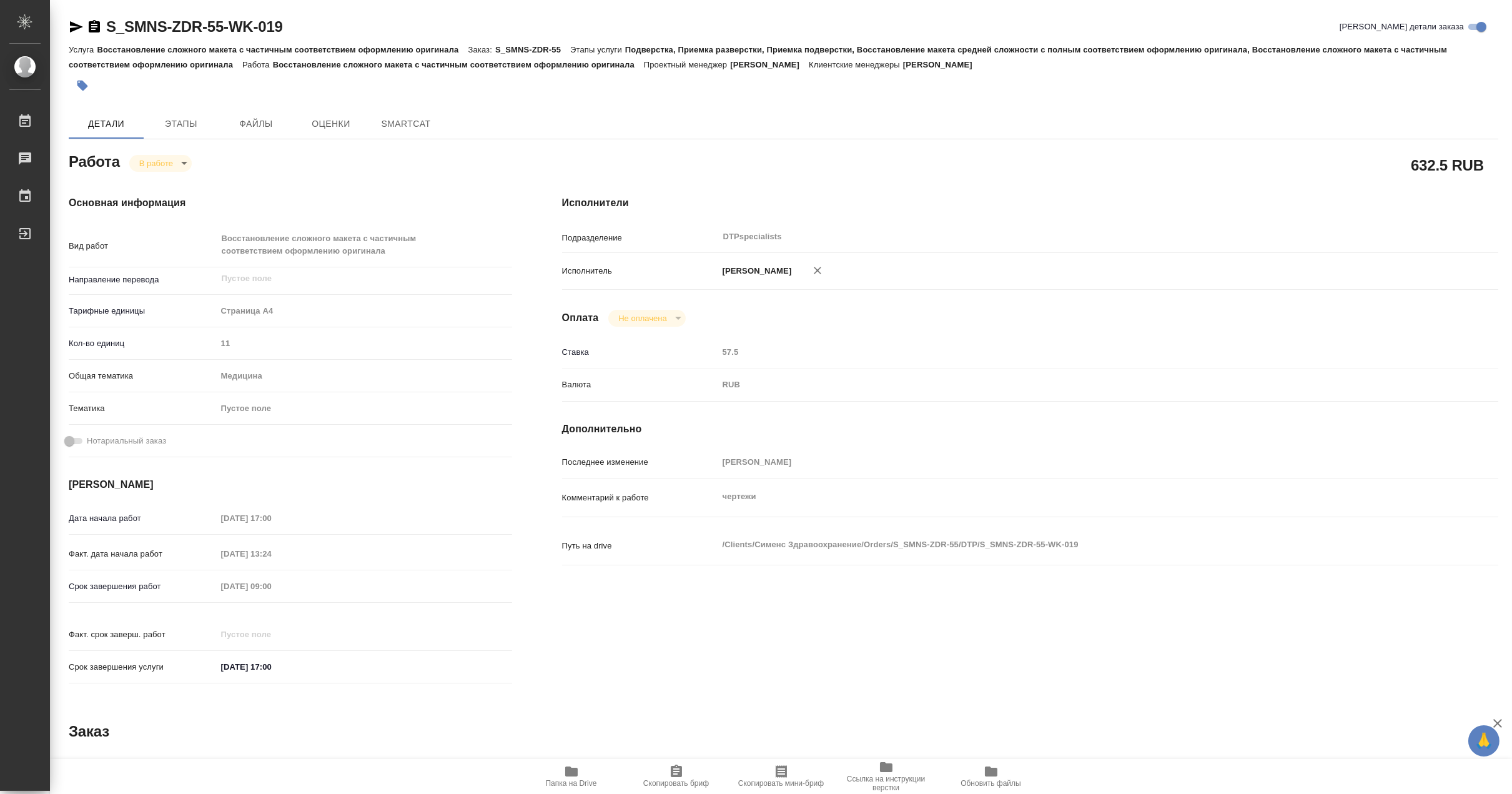
type textarea "x"
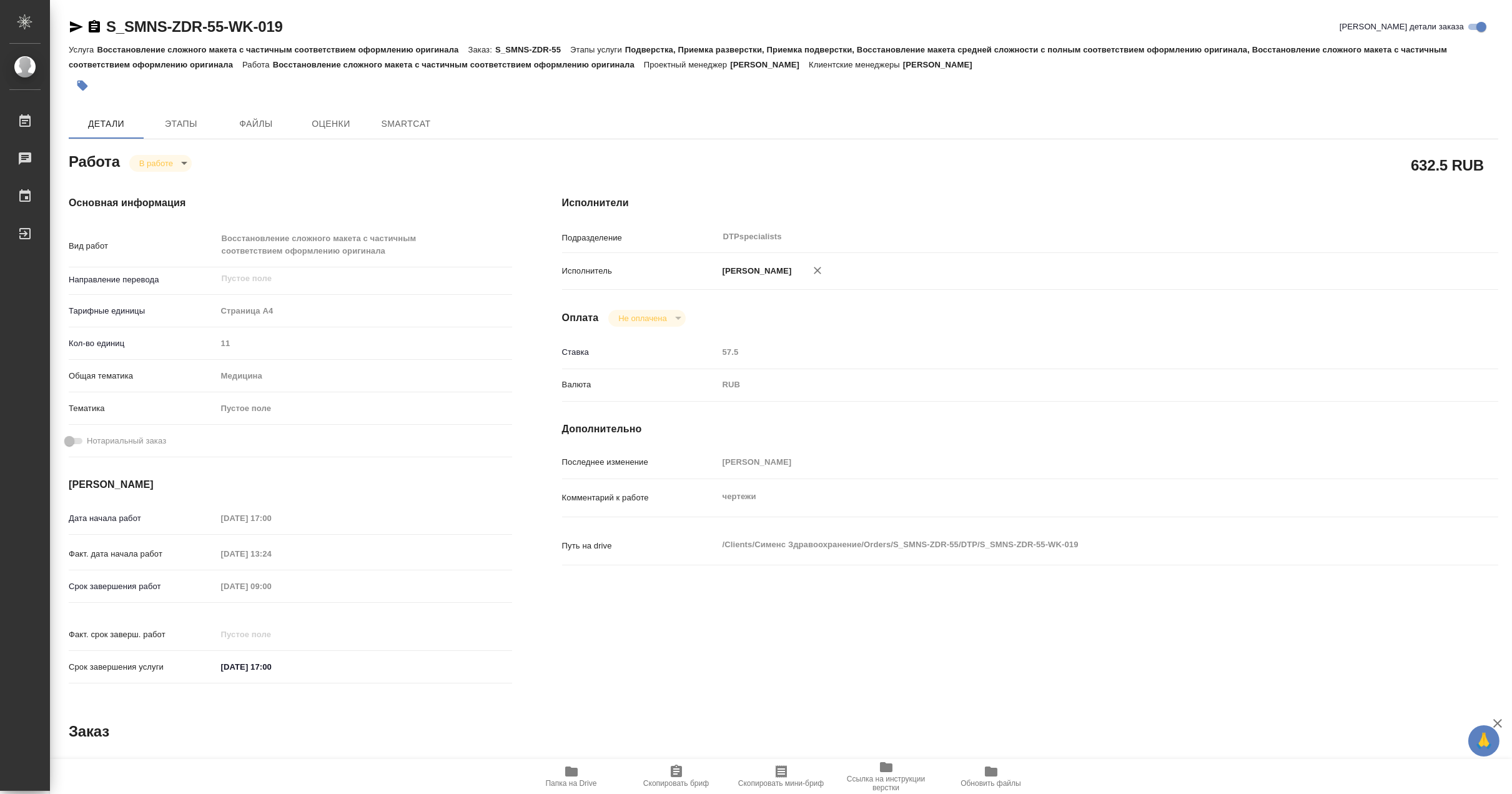
type textarea "x"
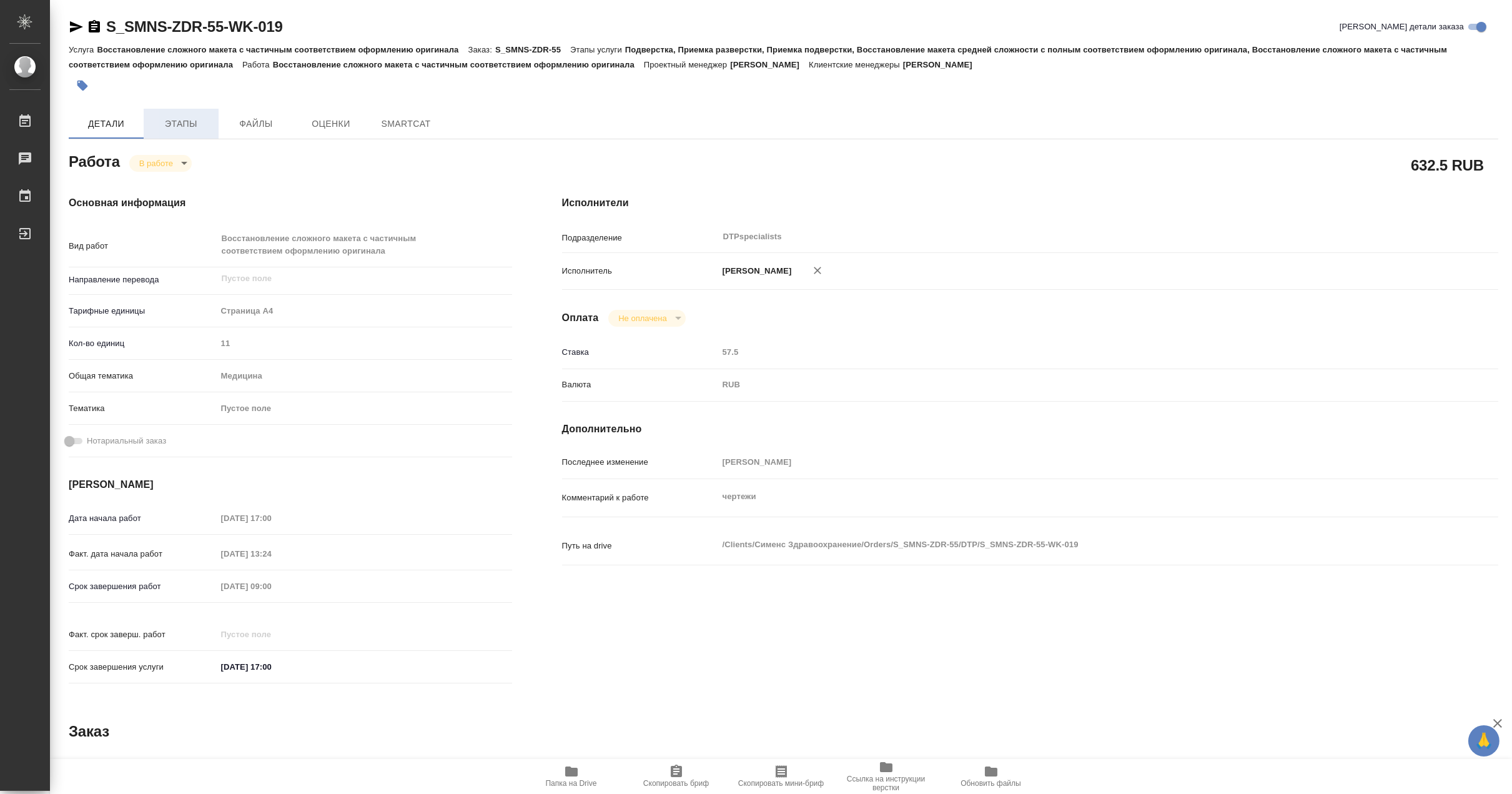
type textarea "x"
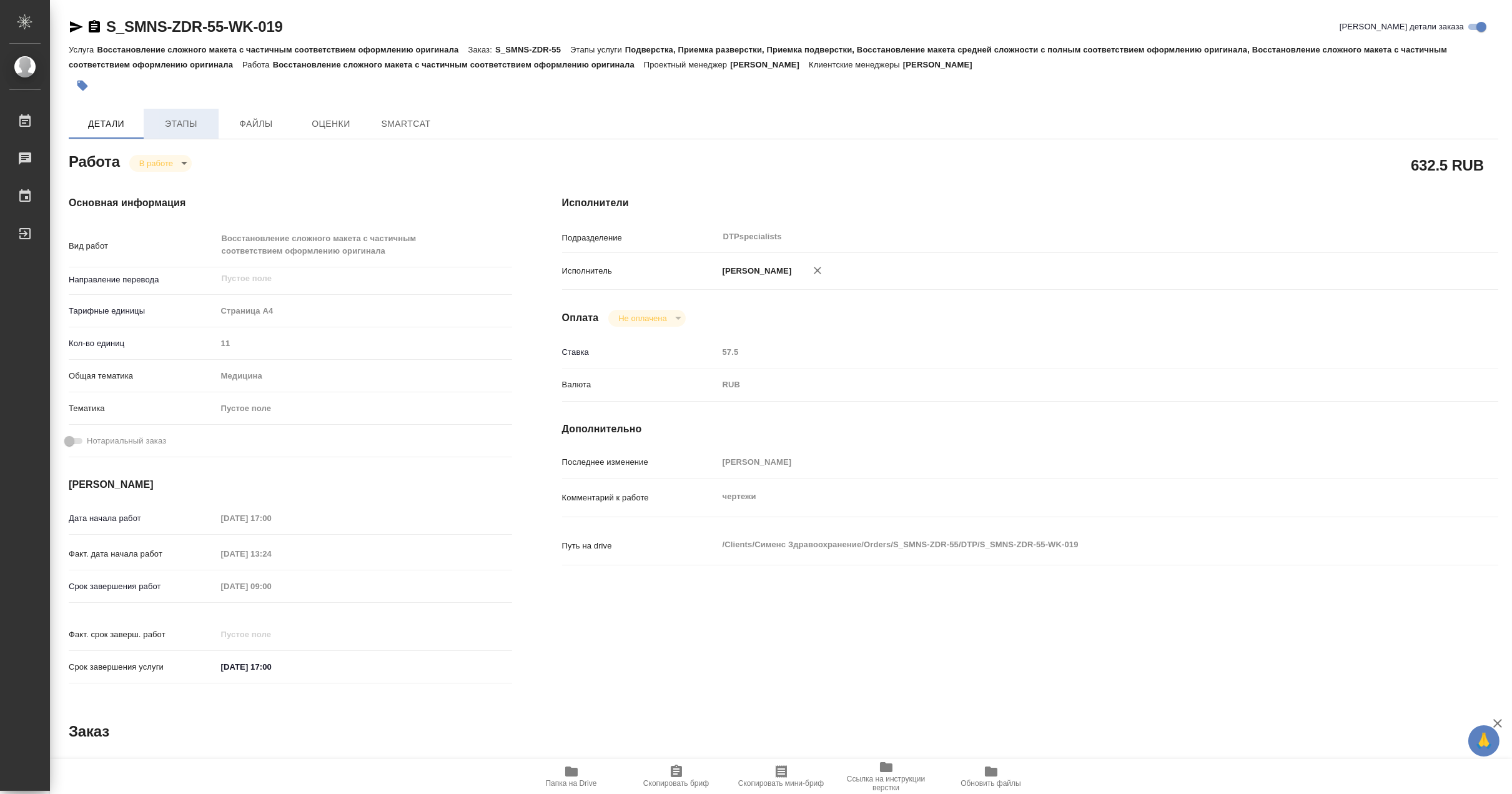
click at [174, 126] on span "Этапы" at bounding box center [181, 124] width 60 height 15
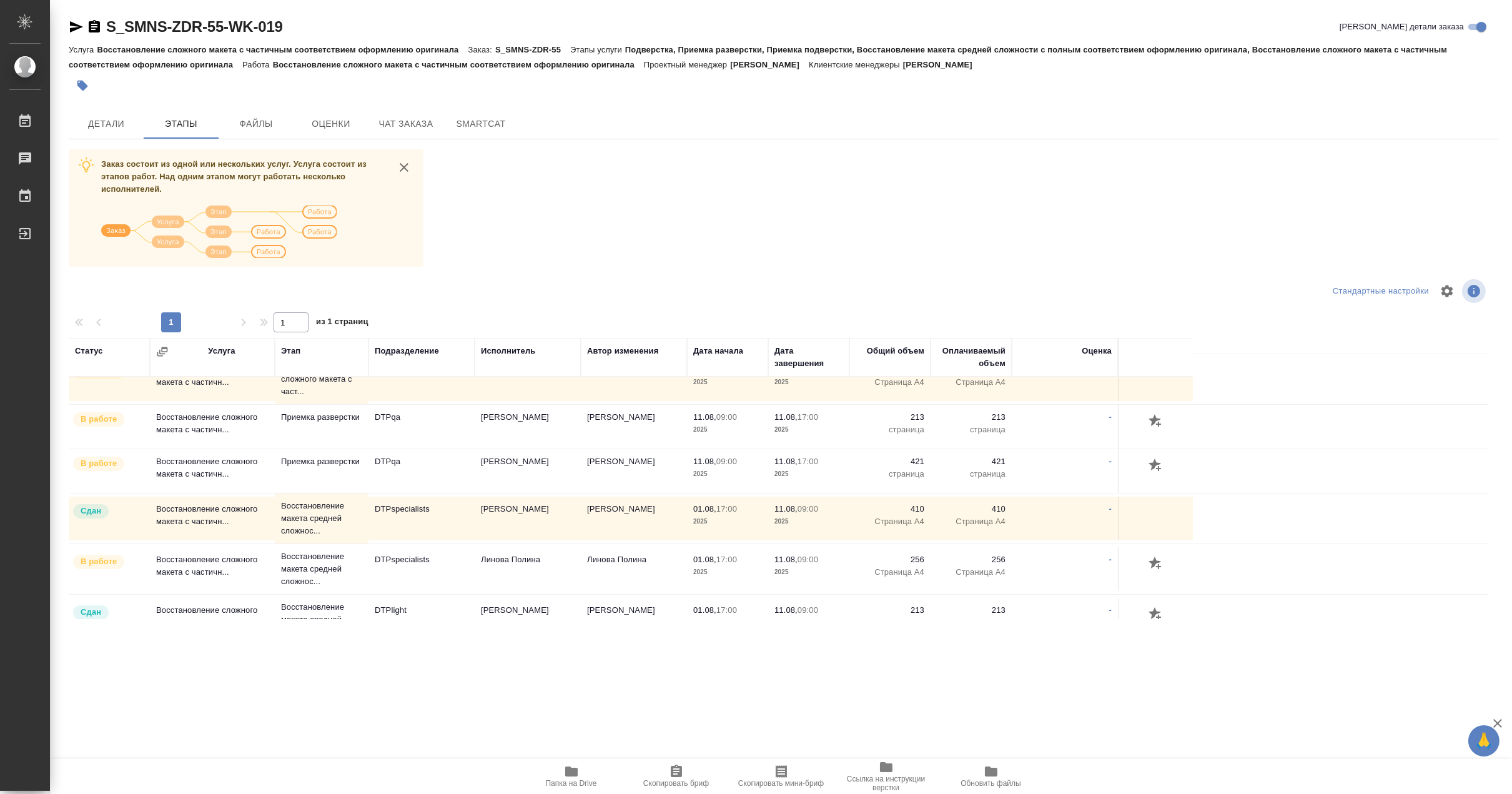
scroll to position [69, 0]
